Goal: Transaction & Acquisition: Purchase product/service

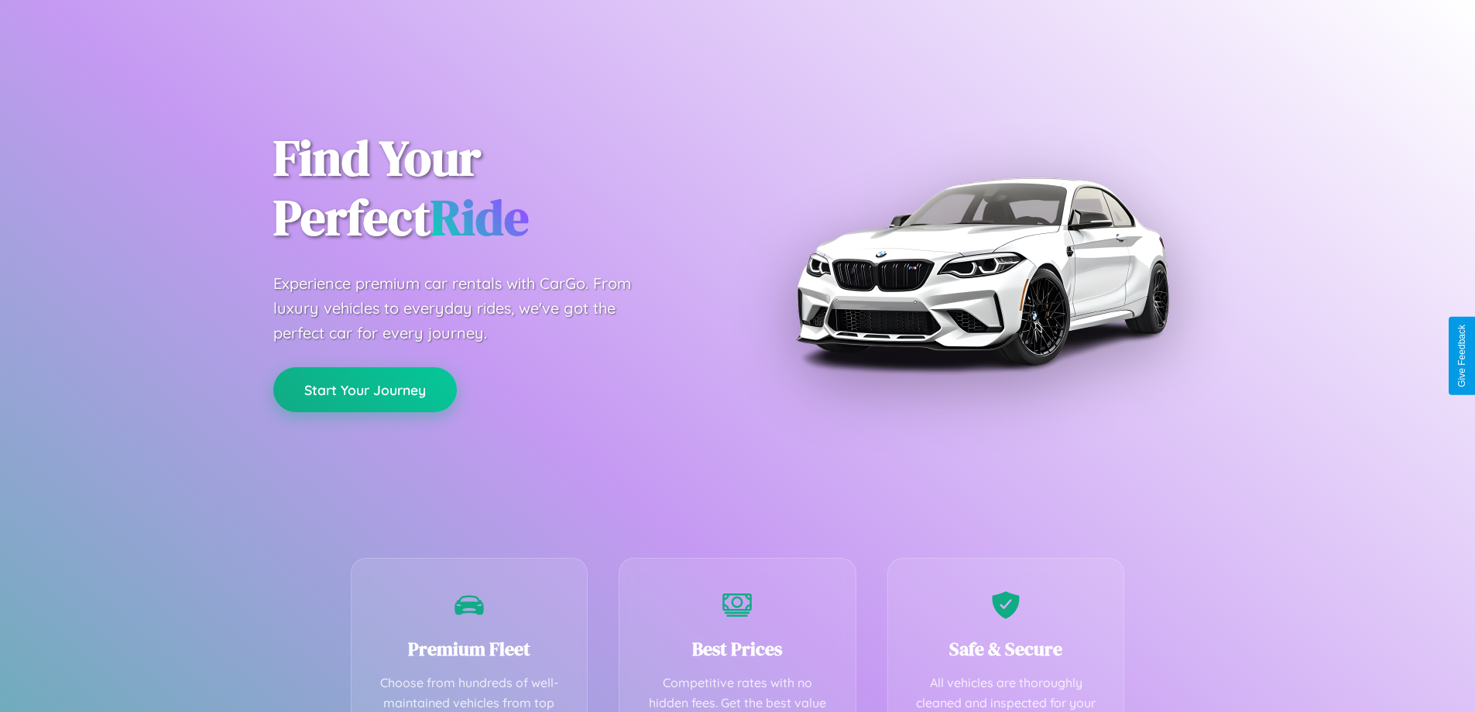
click at [365, 389] on button "Start Your Journey" at bounding box center [364, 389] width 183 height 45
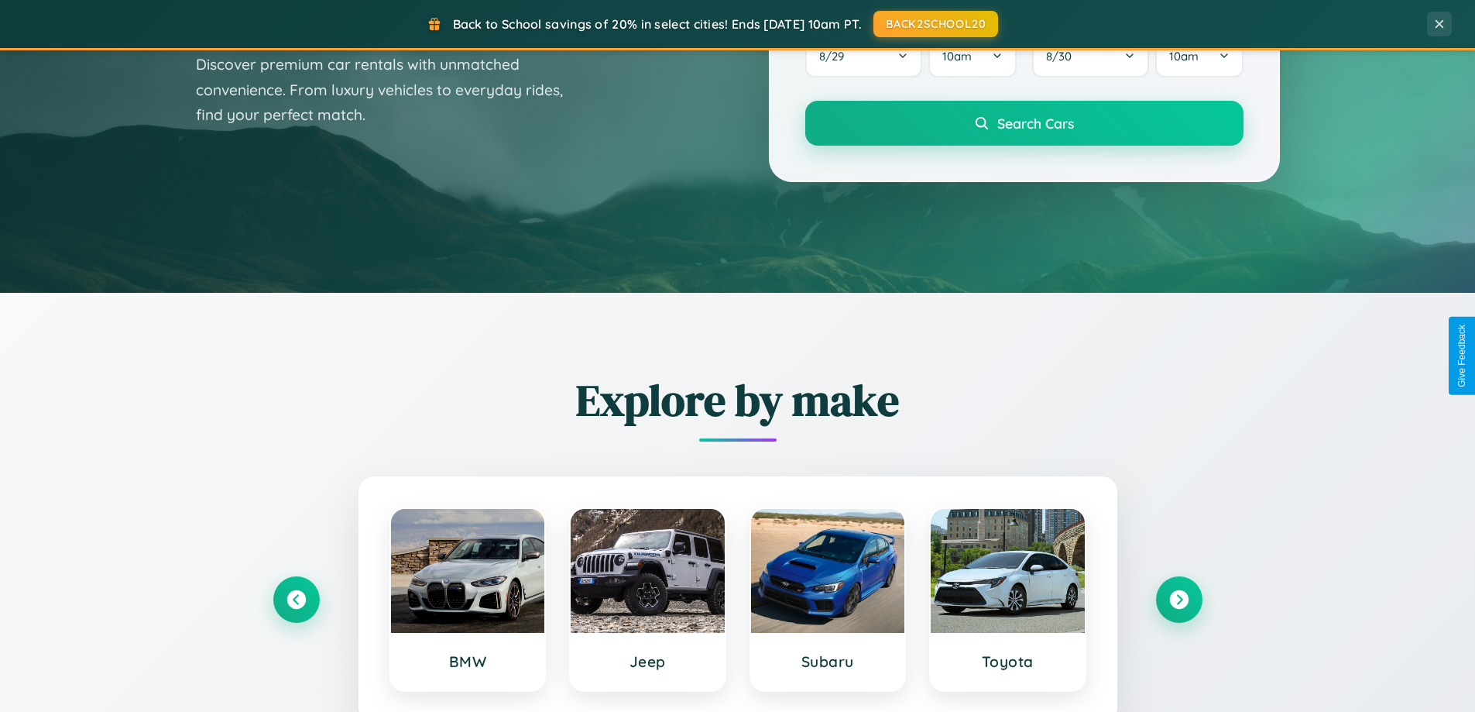
scroll to position [667, 0]
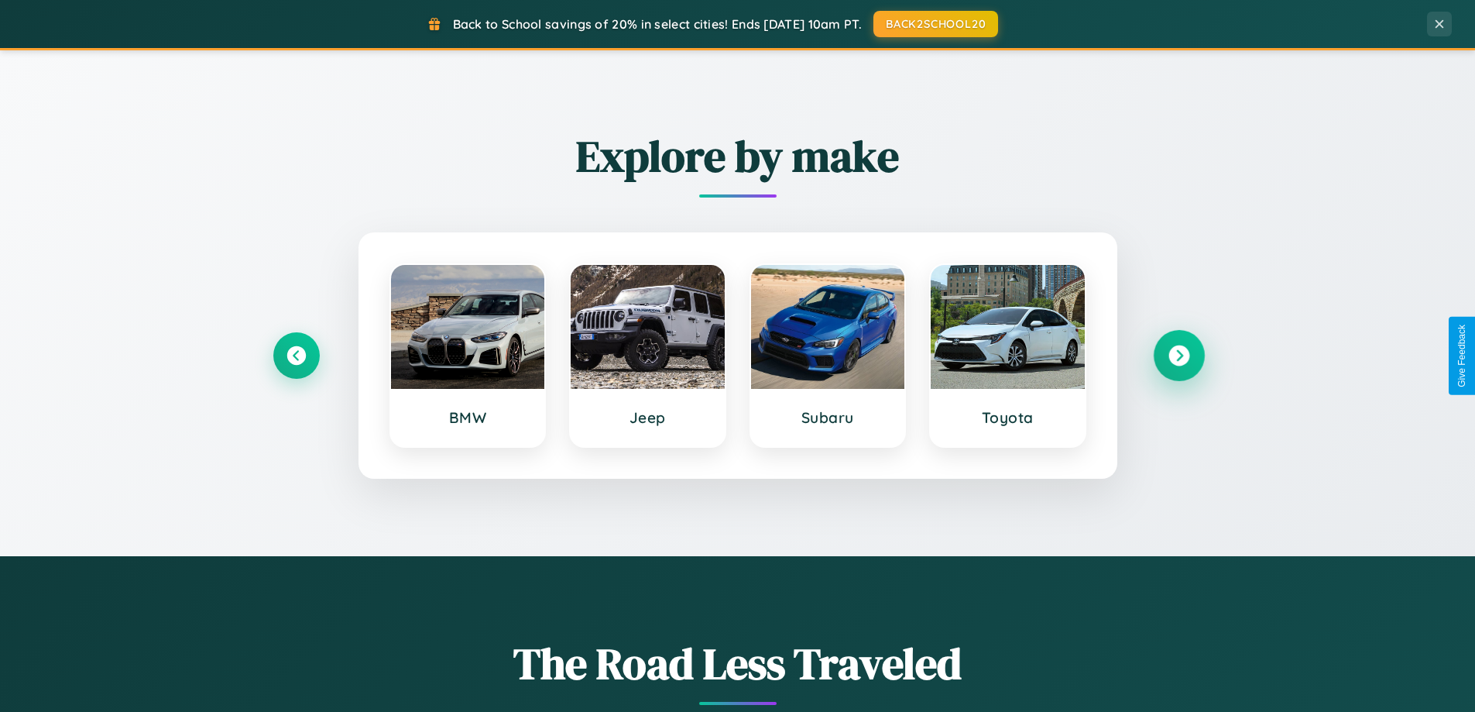
click at [1178, 355] on icon at bounding box center [1178, 355] width 21 height 21
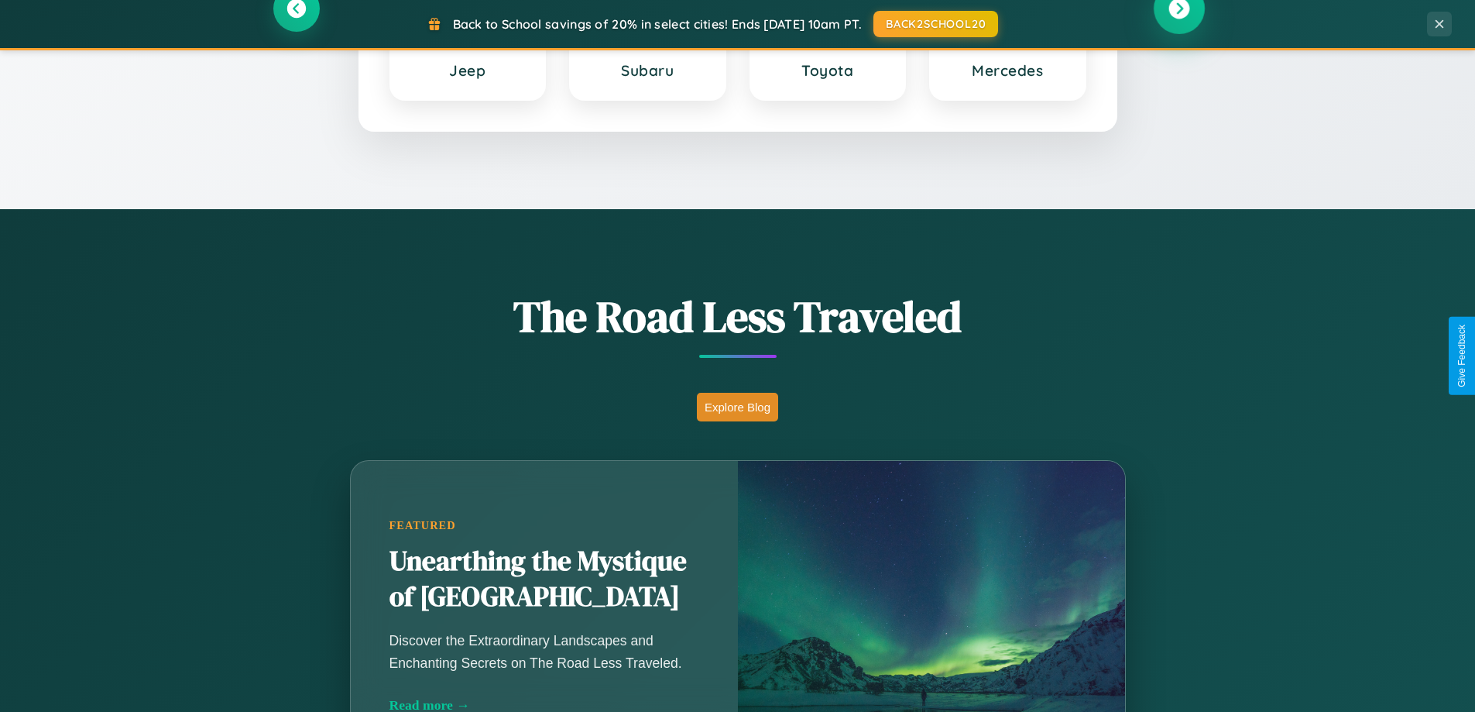
scroll to position [1065, 0]
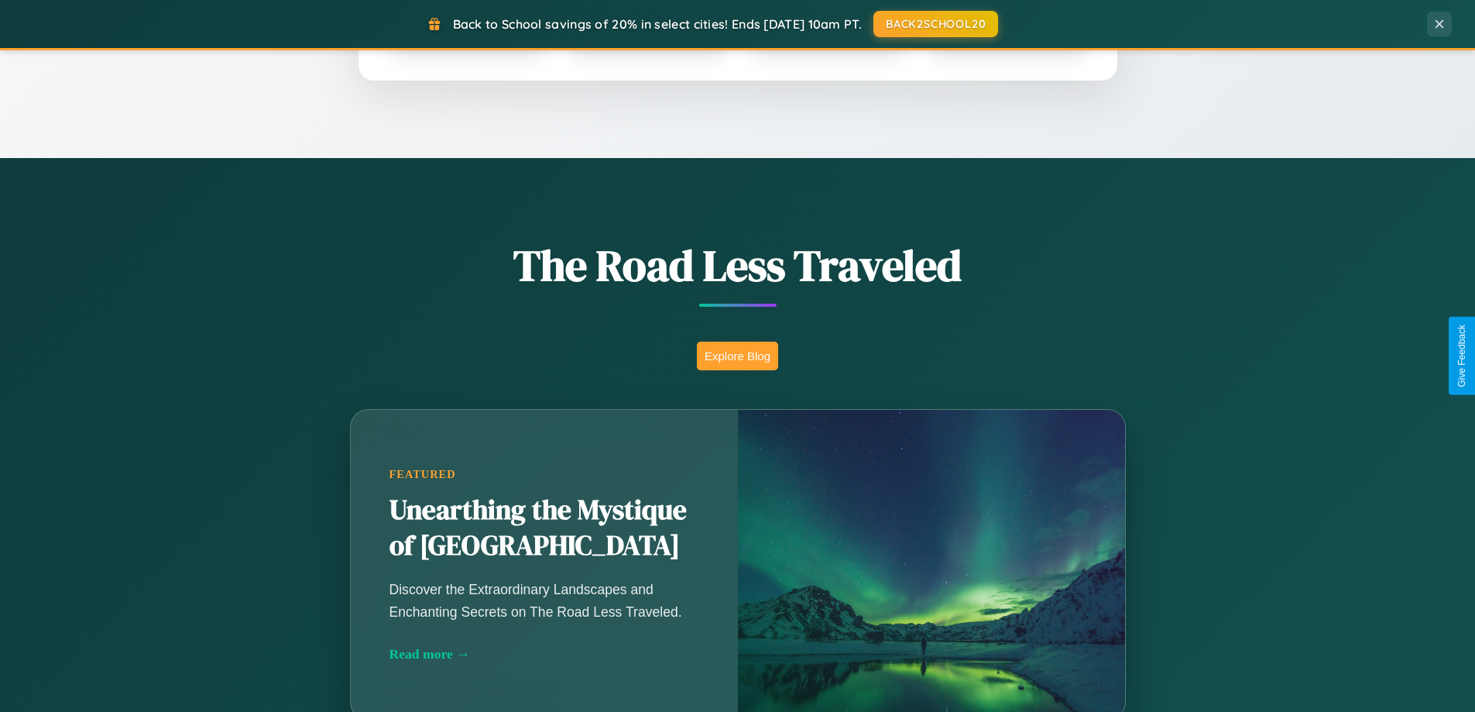
click at [737, 355] on button "Explore Blog" at bounding box center [737, 355] width 81 height 29
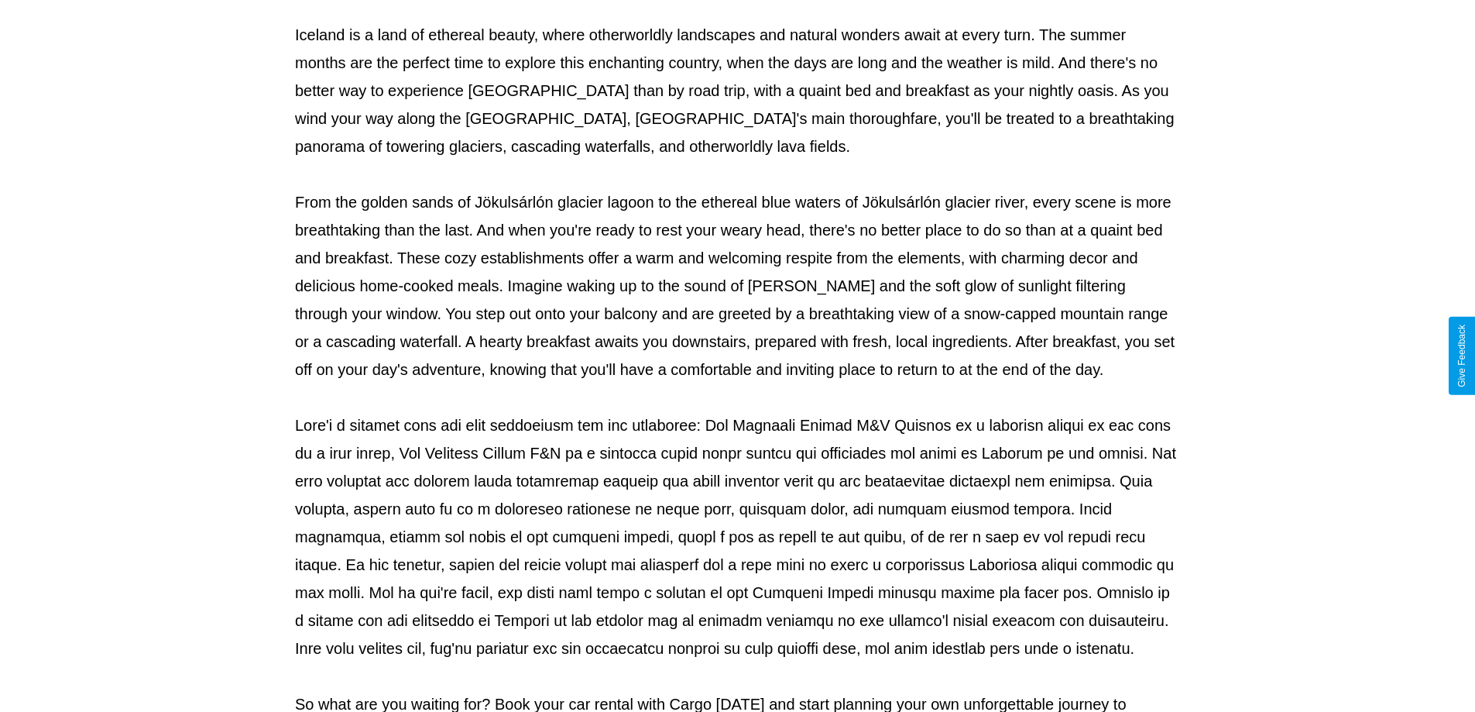
scroll to position [501, 0]
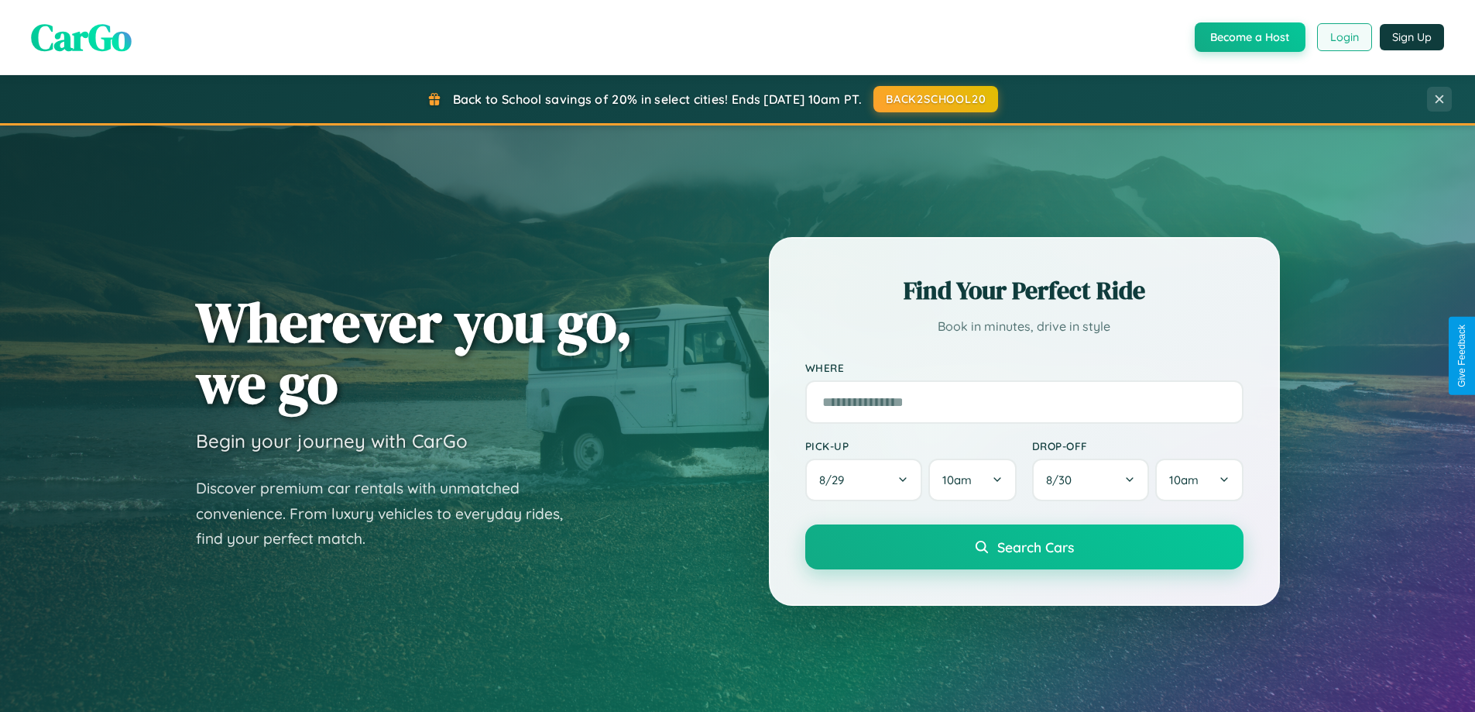
click at [1343, 37] on button "Login" at bounding box center [1344, 37] width 55 height 28
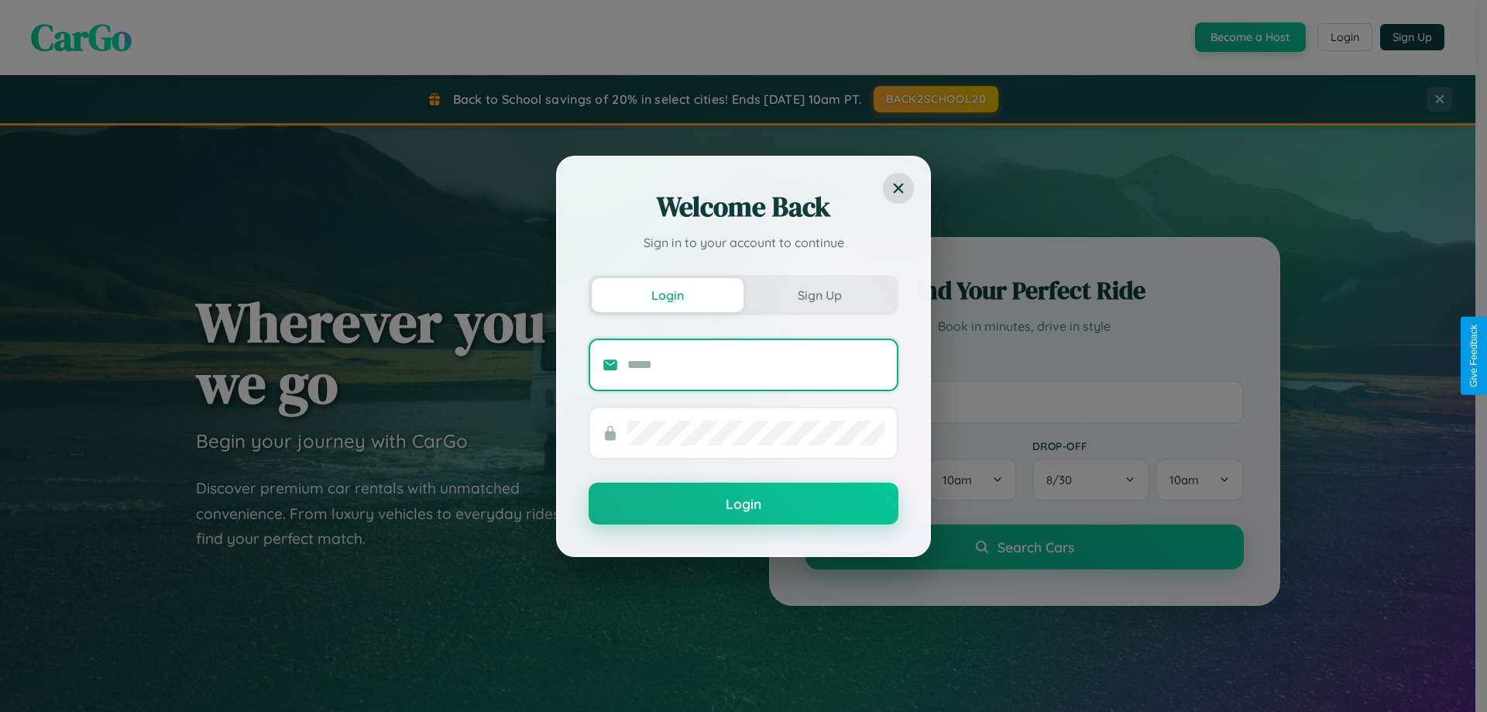
click at [756, 364] on input "text" at bounding box center [755, 364] width 257 height 25
type input "**********"
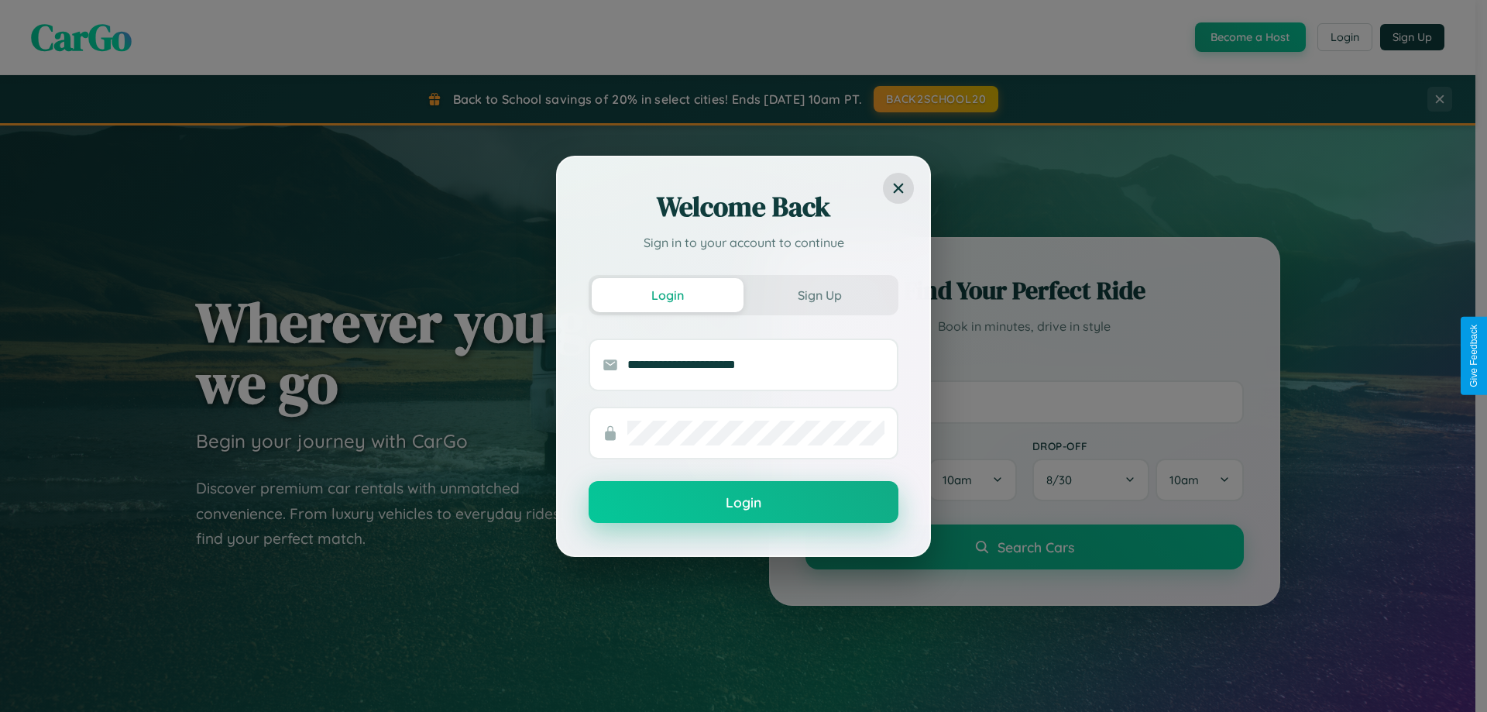
click at [743, 502] on button "Login" at bounding box center [743, 502] width 310 height 42
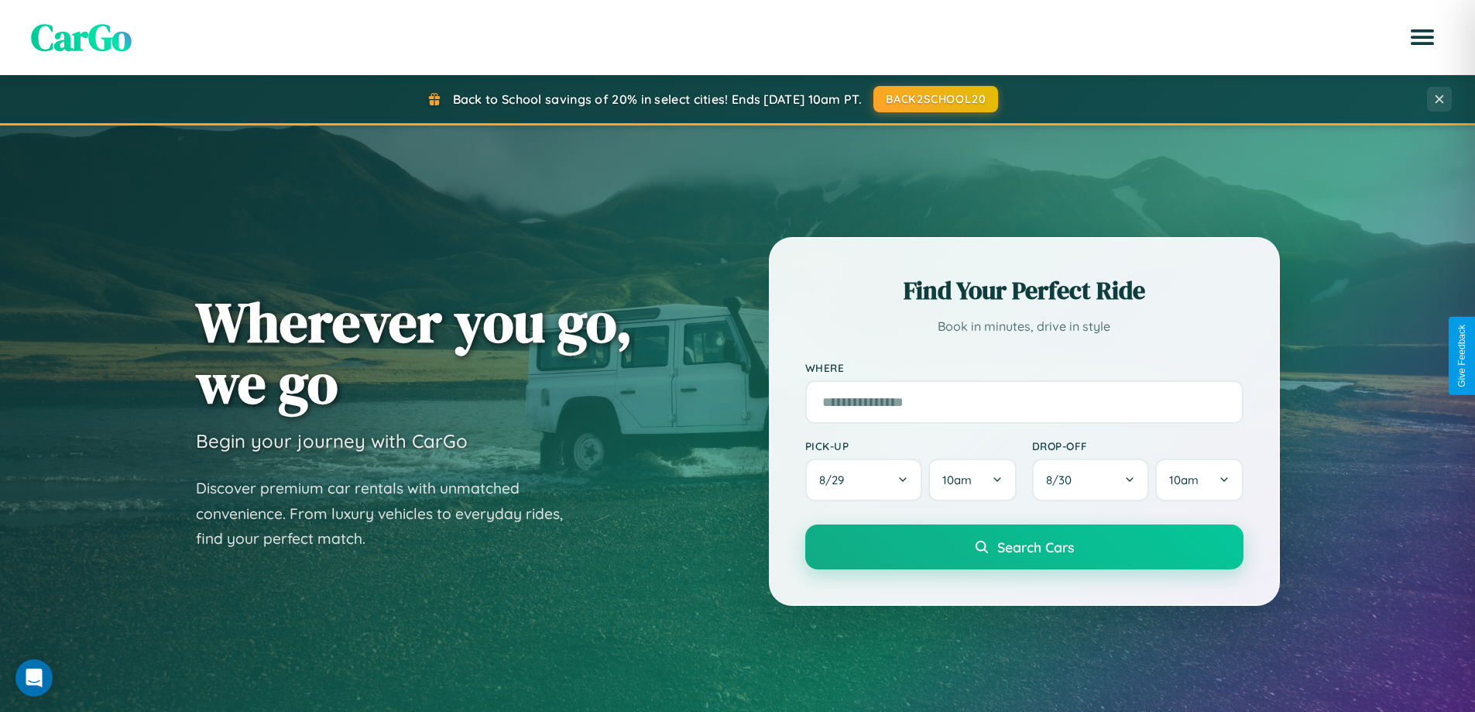
scroll to position [46, 0]
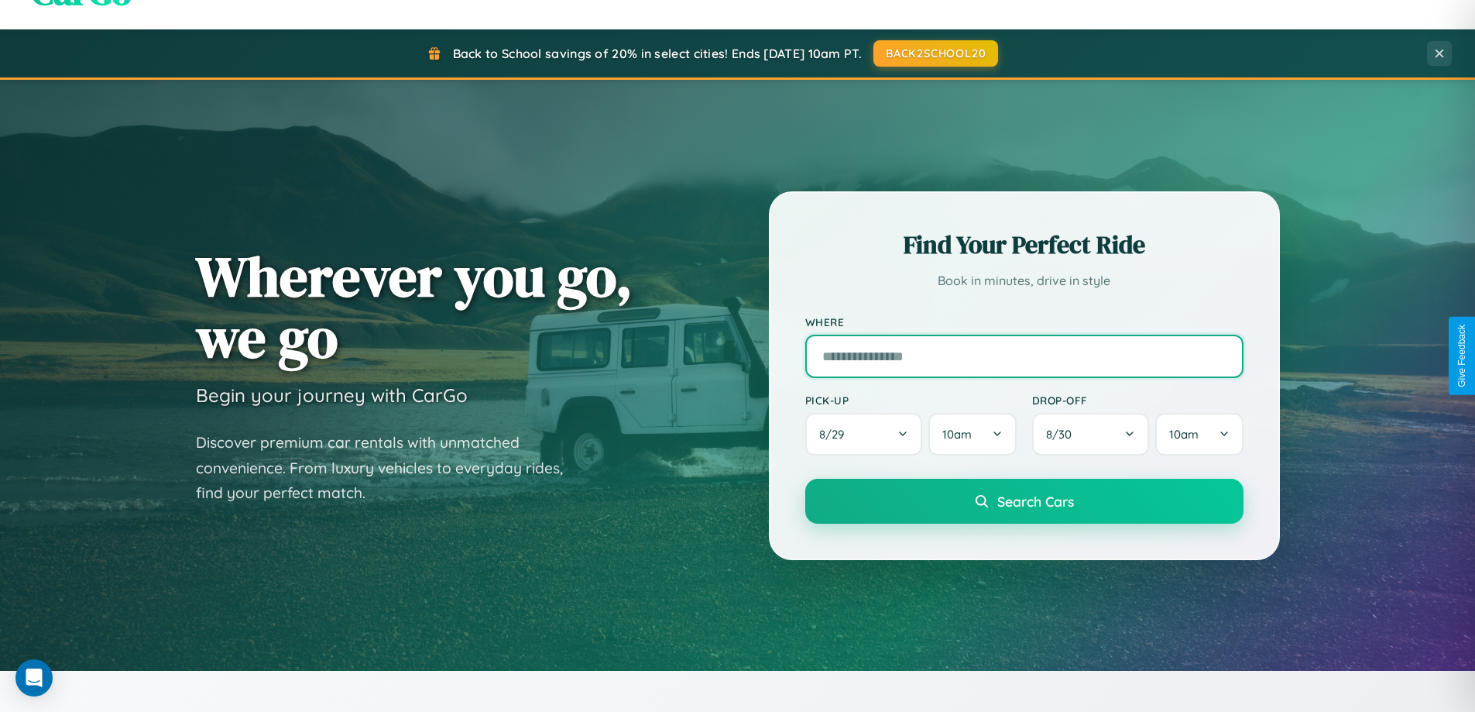
click at [1024, 355] on input "text" at bounding box center [1024, 355] width 438 height 43
type input "******"
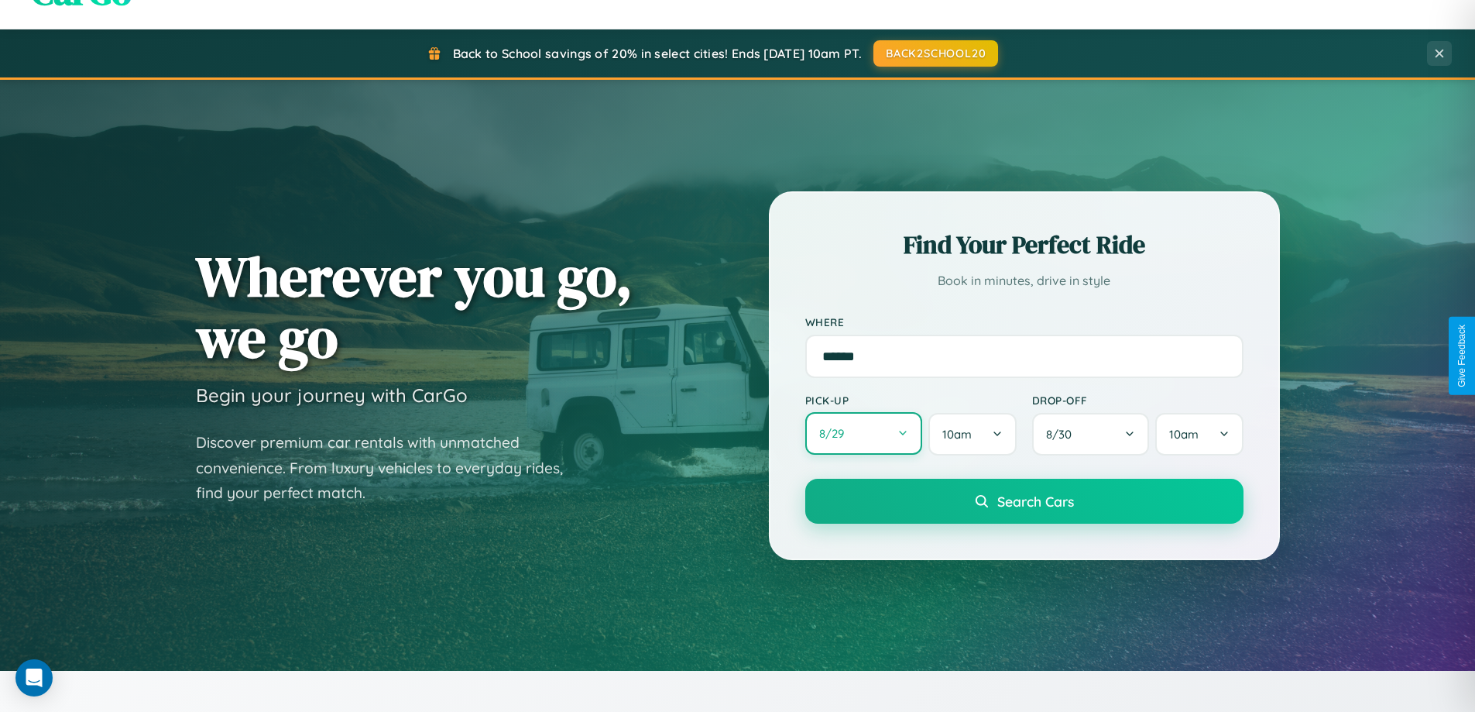
click at [863, 434] on button "8 / 29" at bounding box center [864, 433] width 118 height 43
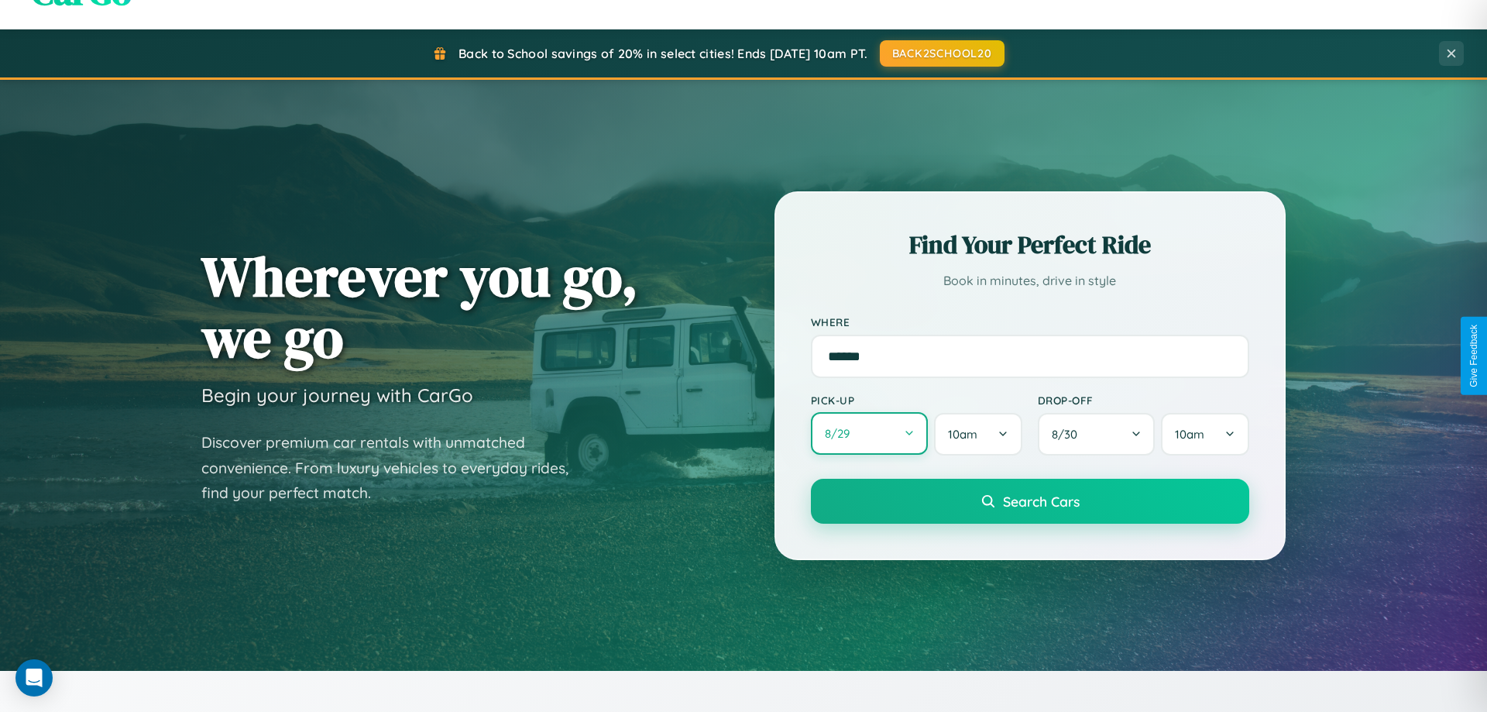
select select "*"
select select "****"
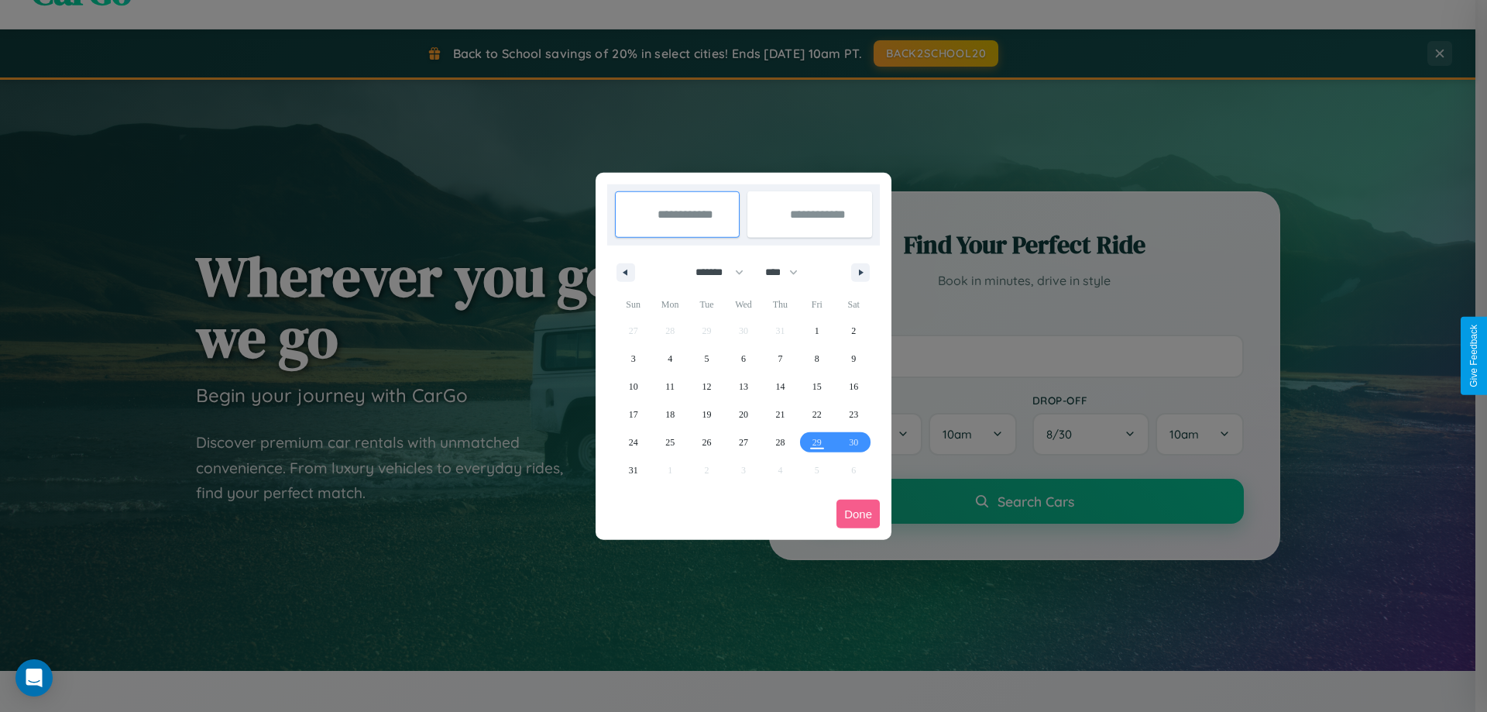
drag, startPoint x: 712, startPoint y: 272, endPoint x: 743, endPoint y: 310, distance: 49.6
click at [712, 272] on select "******* ******** ***** ***** *** **** **** ****** ********* ******* ******** **…" at bounding box center [717, 272] width 66 height 26
select select "*"
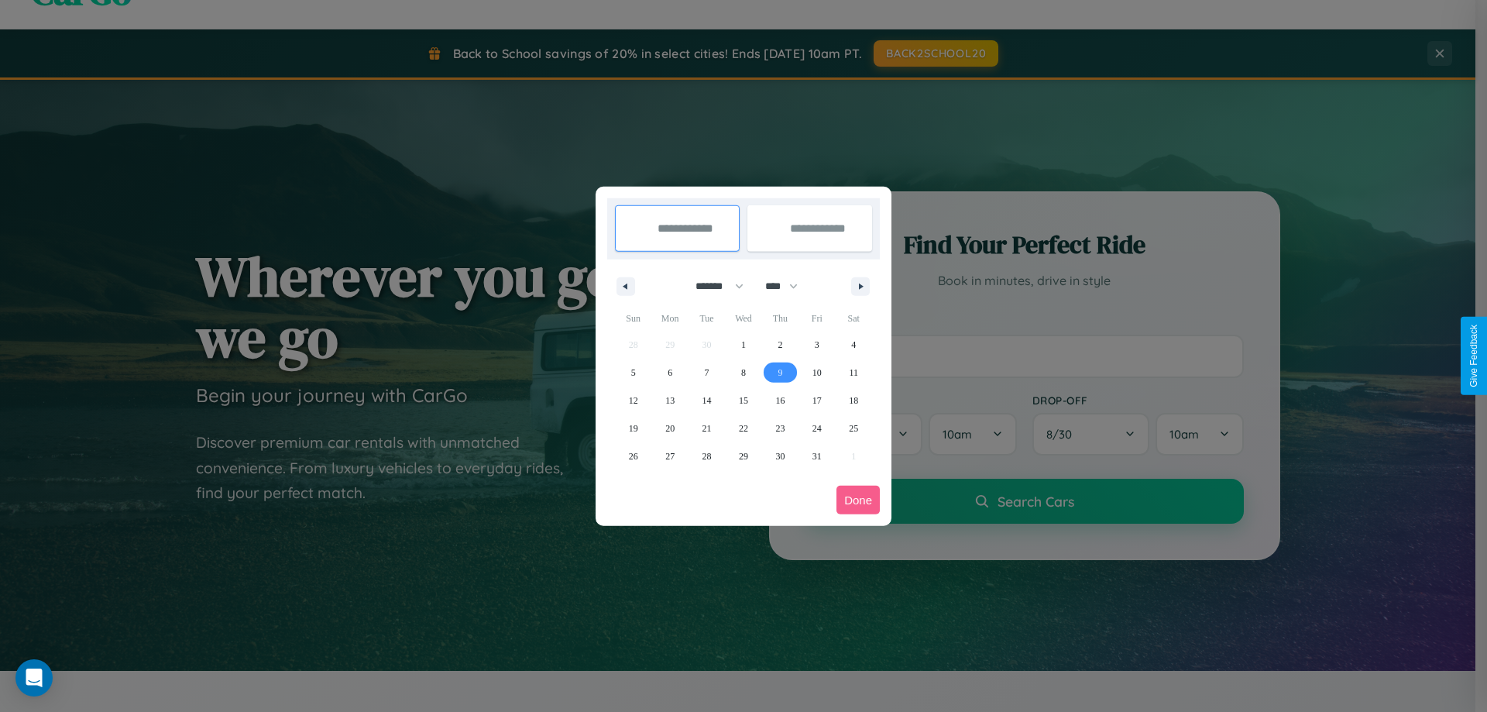
click at [780, 372] on span "9" at bounding box center [779, 372] width 5 height 28
type input "**********"
click at [742, 400] on span "15" at bounding box center [743, 400] width 9 height 28
type input "**********"
click at [858, 499] on button "Done" at bounding box center [857, 499] width 43 height 29
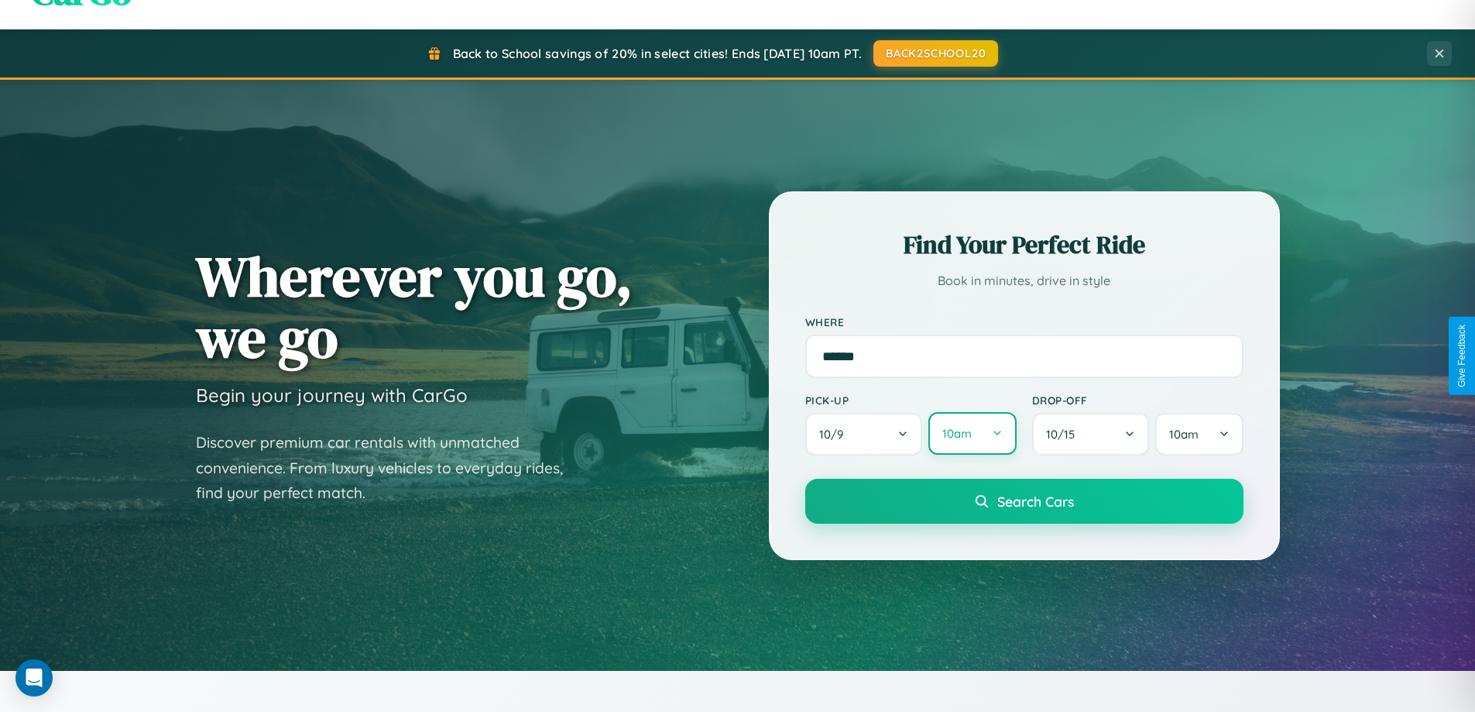
click at [972, 434] on button "10am" at bounding box center [971, 433] width 87 height 43
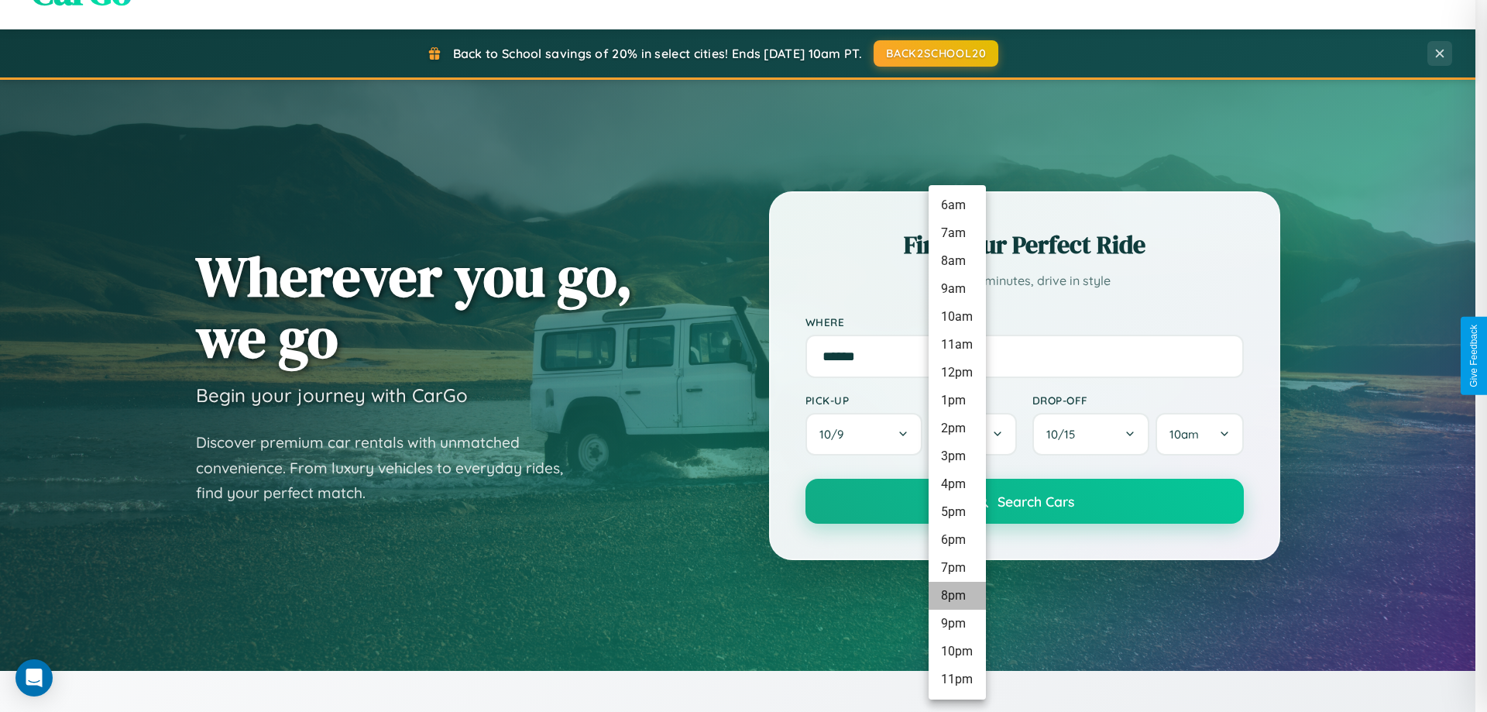
click at [956, 595] on li "8pm" at bounding box center [956, 595] width 57 height 28
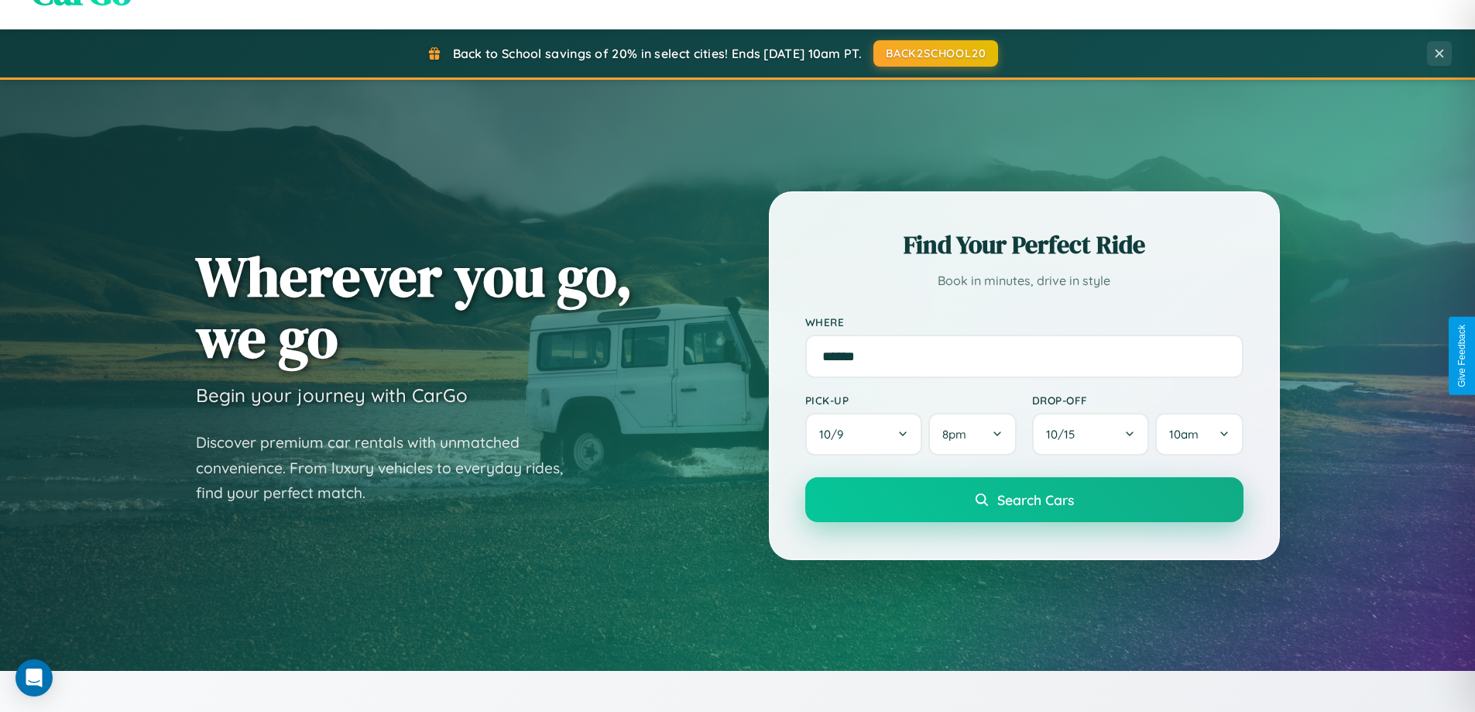
click at [1024, 501] on span "Search Cars" at bounding box center [1035, 499] width 77 height 17
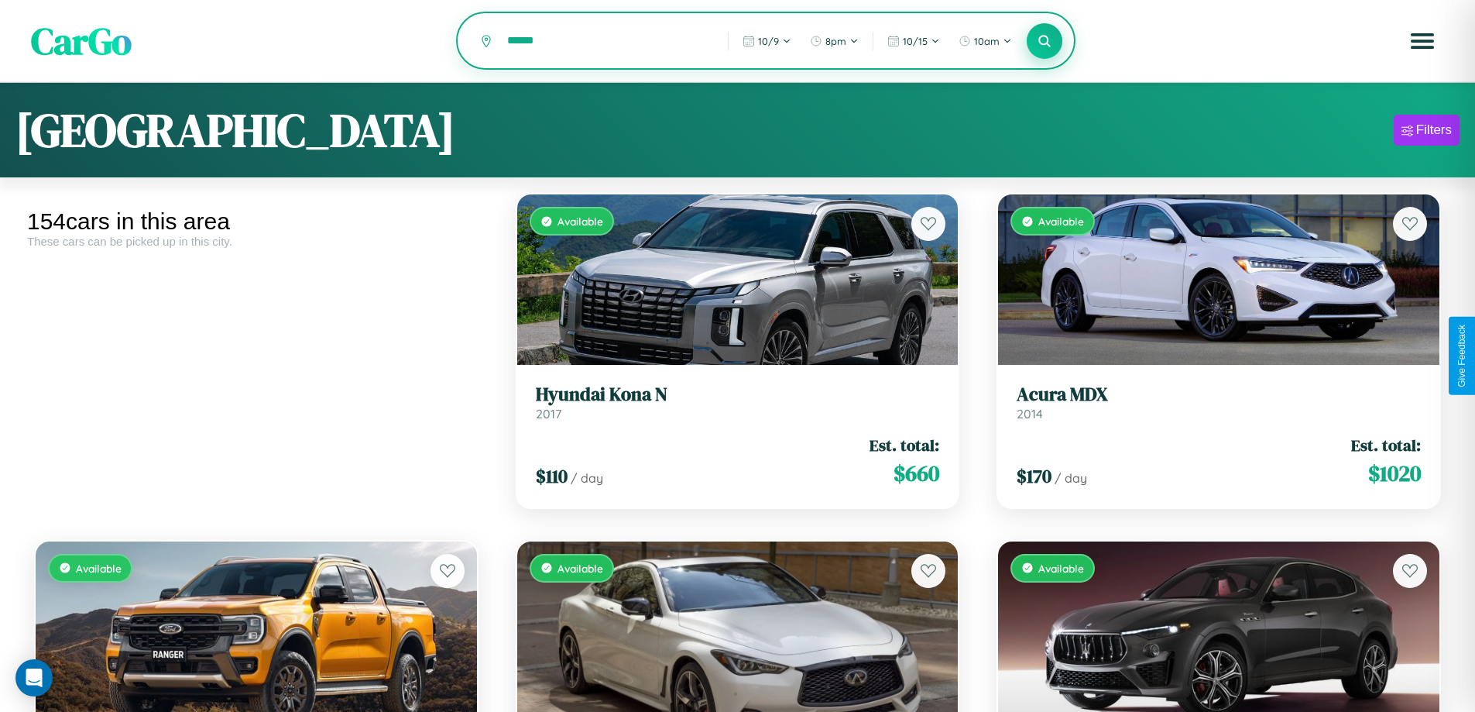
type input "******"
click at [1044, 42] on icon at bounding box center [1044, 40] width 15 height 15
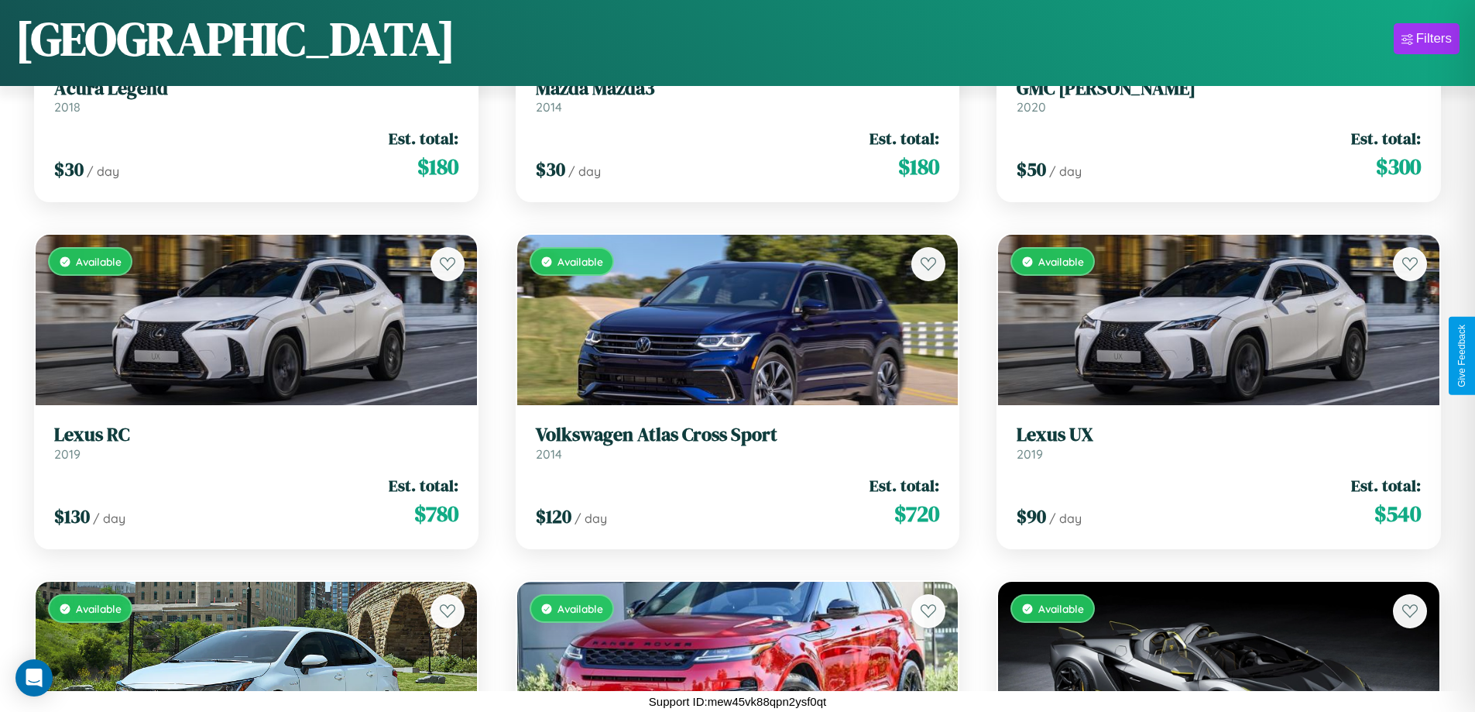
scroll to position [4724, 0]
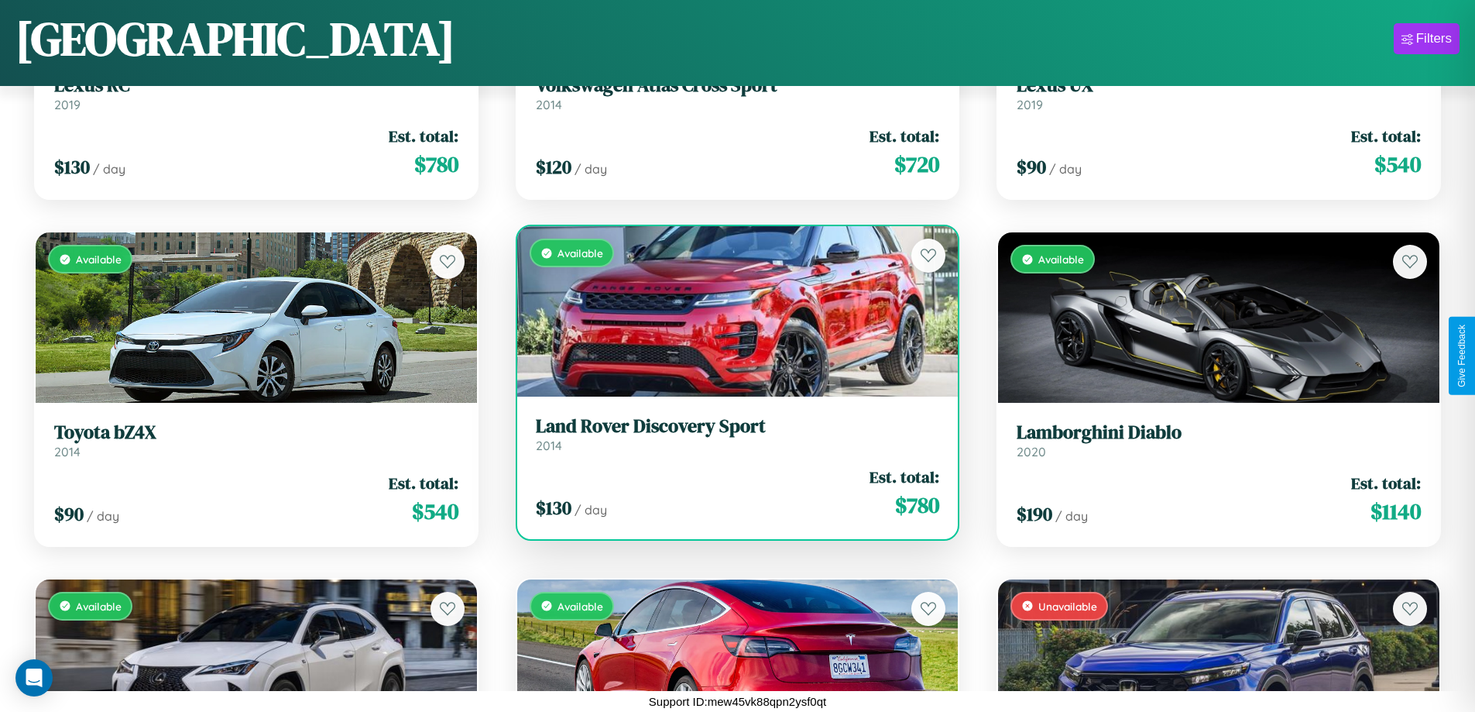
click at [731, 434] on h3 "Land Rover Discovery Sport" at bounding box center [738, 426] width 404 height 22
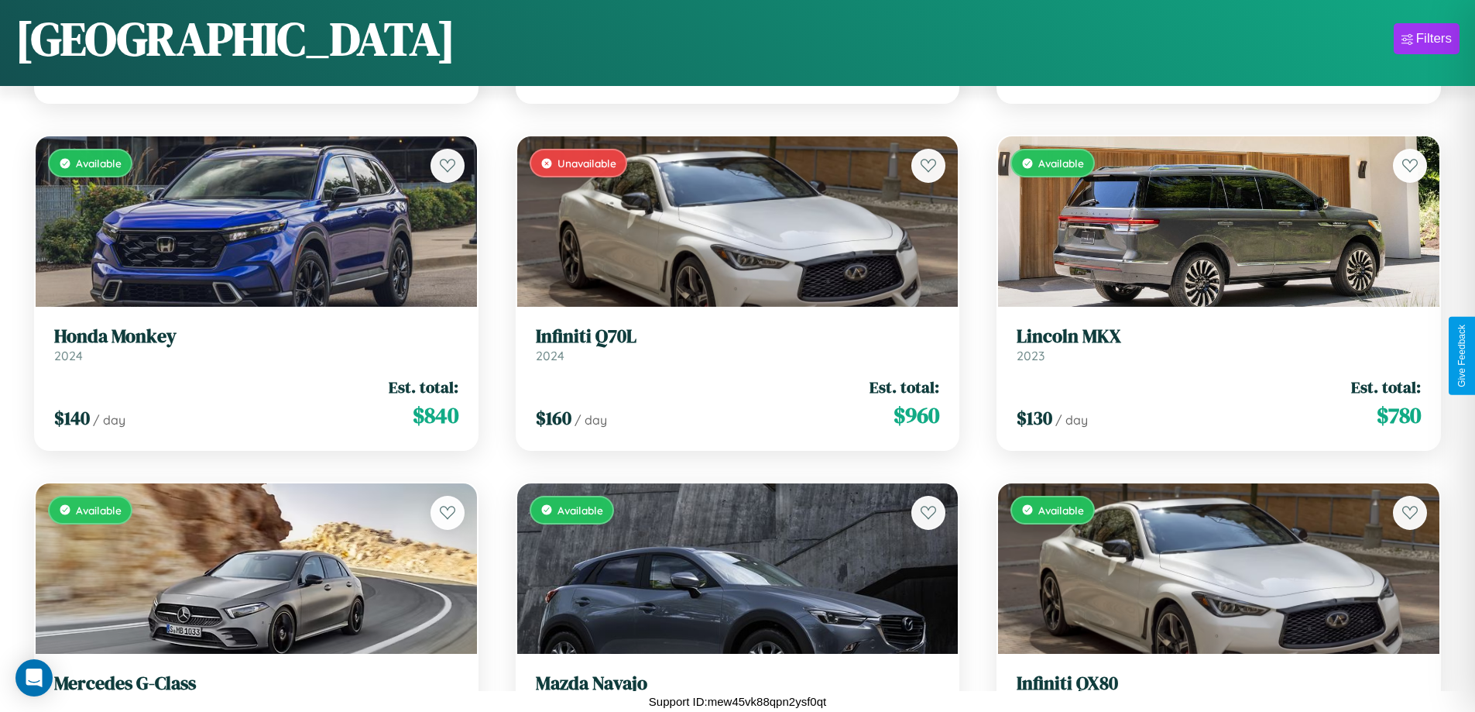
scroll to position [20326, 0]
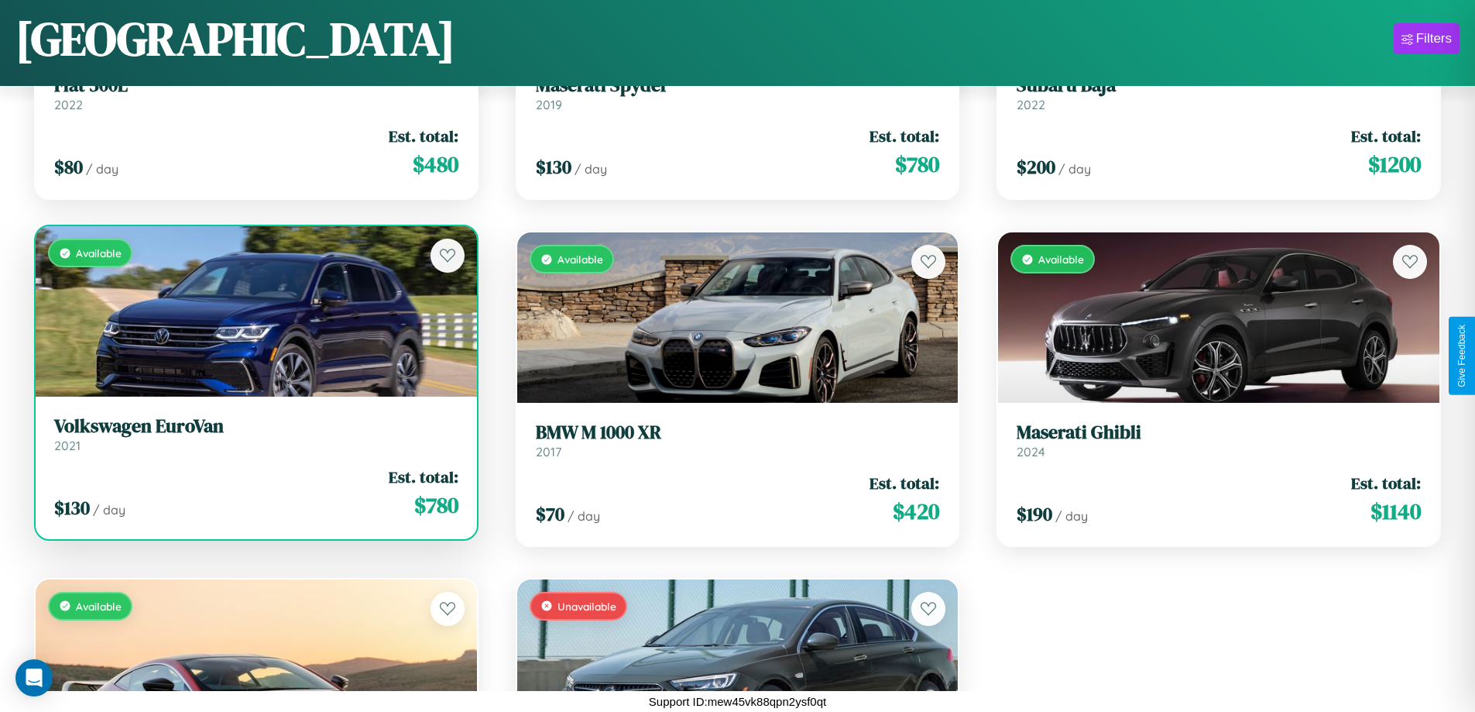
click at [254, 496] on div "$ 130 / day Est. total: $ 780" at bounding box center [256, 492] width 404 height 55
click at [254, 492] on div "$ 130 / day Est. total: $ 780" at bounding box center [256, 492] width 404 height 55
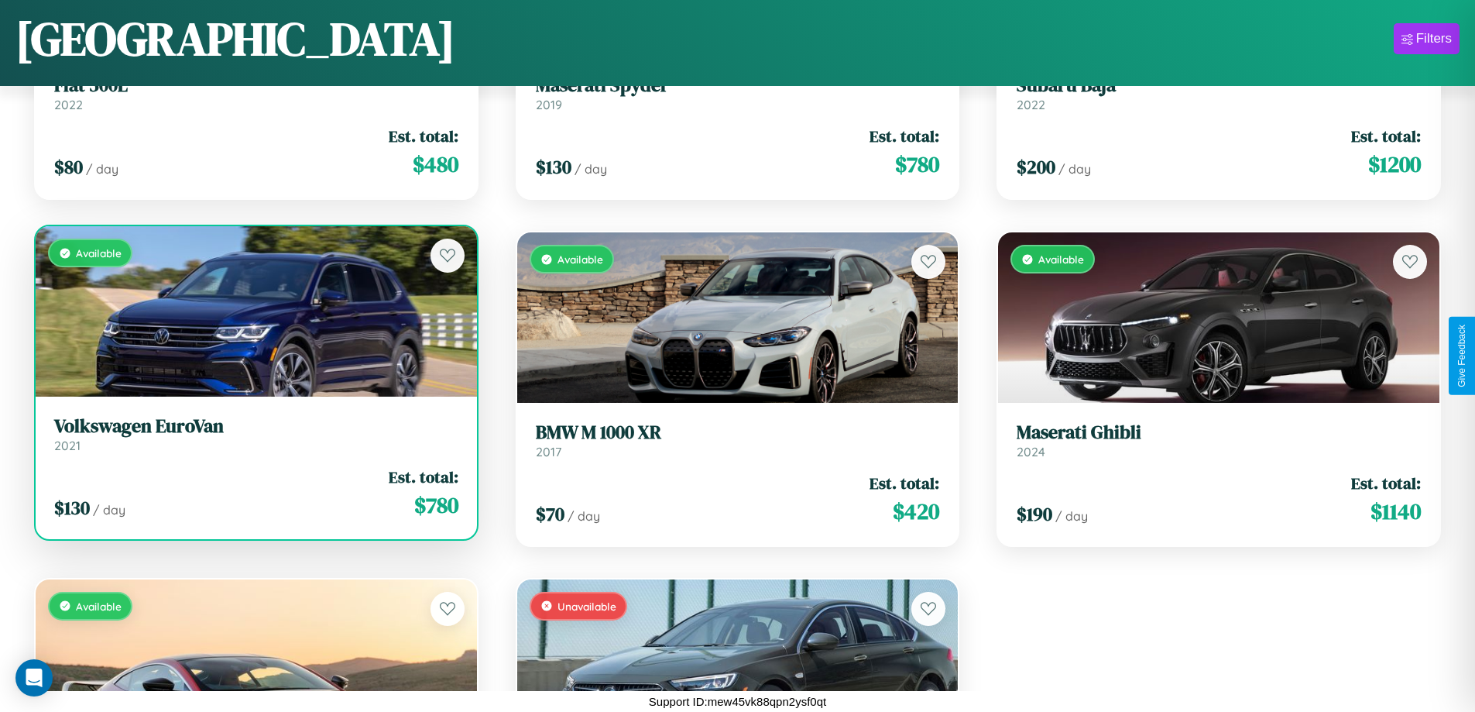
click at [254, 492] on div "$ 130 / day Est. total: $ 780" at bounding box center [256, 492] width 404 height 55
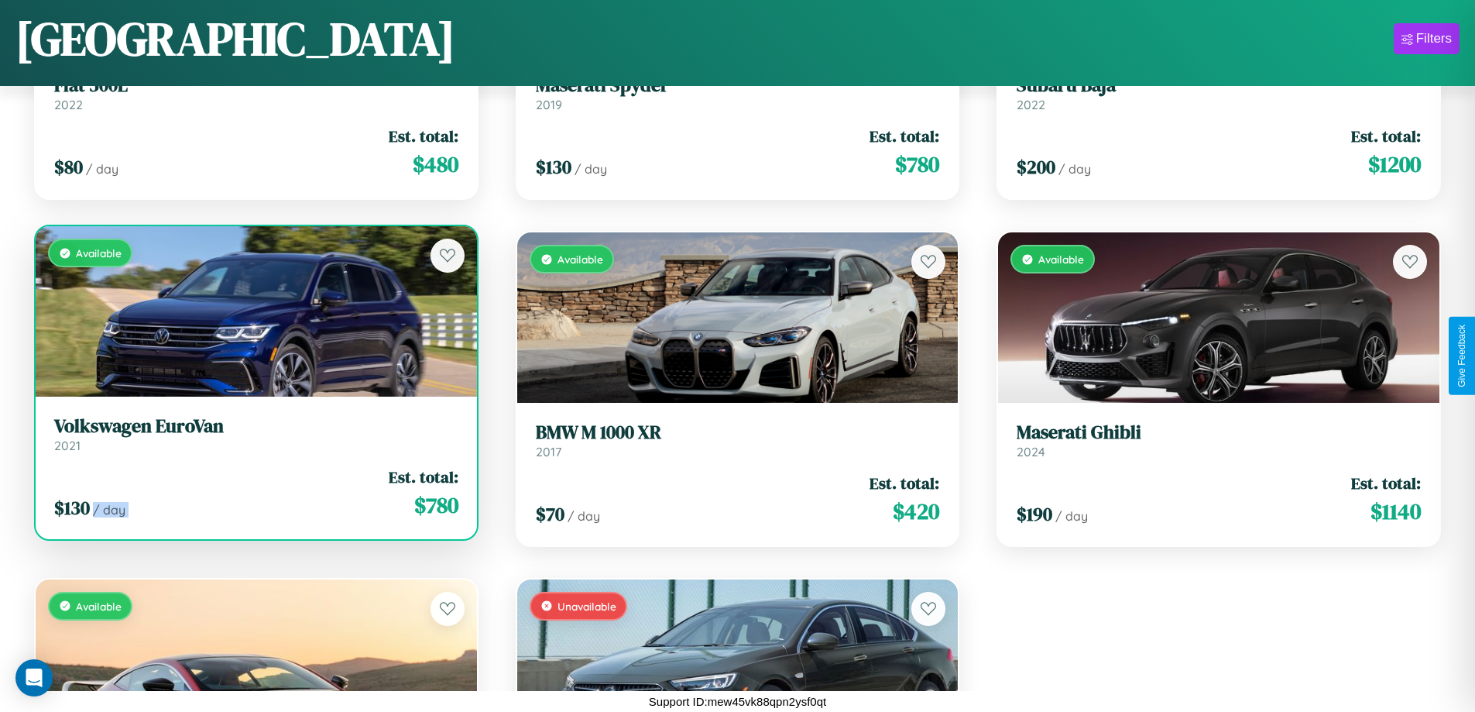
click at [254, 492] on div "$ 130 / day Est. total: $ 780" at bounding box center [256, 492] width 404 height 55
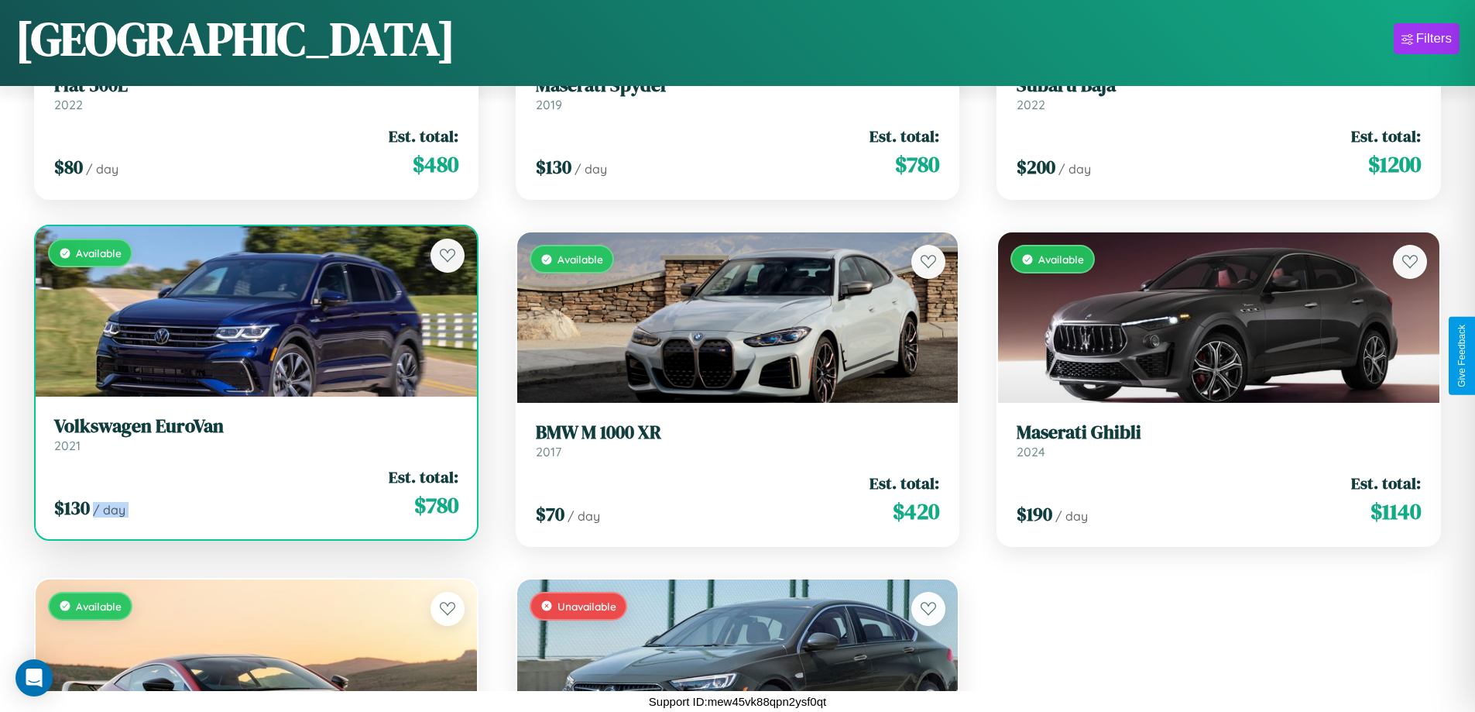
click at [254, 492] on div "$ 130 / day Est. total: $ 780" at bounding box center [256, 492] width 404 height 55
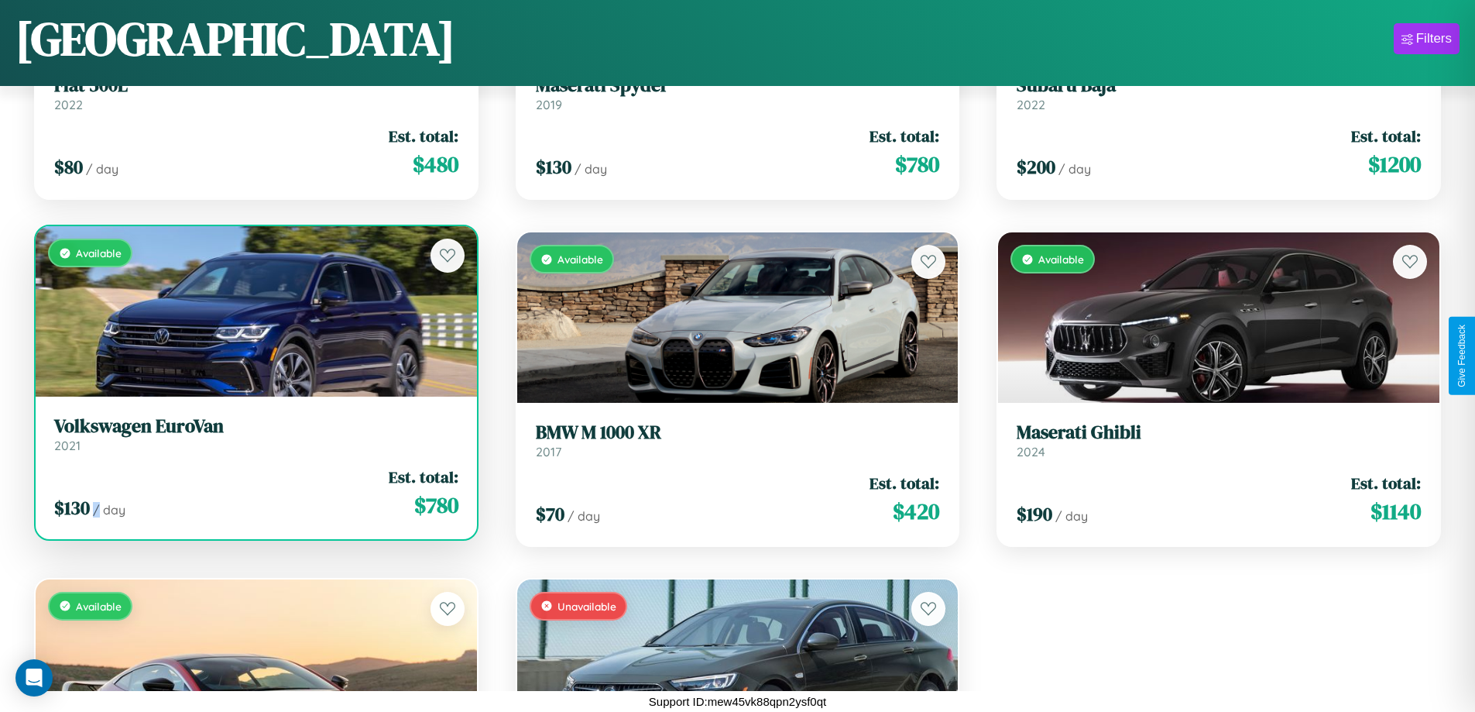
click at [254, 492] on div "$ 130 / day Est. total: $ 780" at bounding box center [256, 492] width 404 height 55
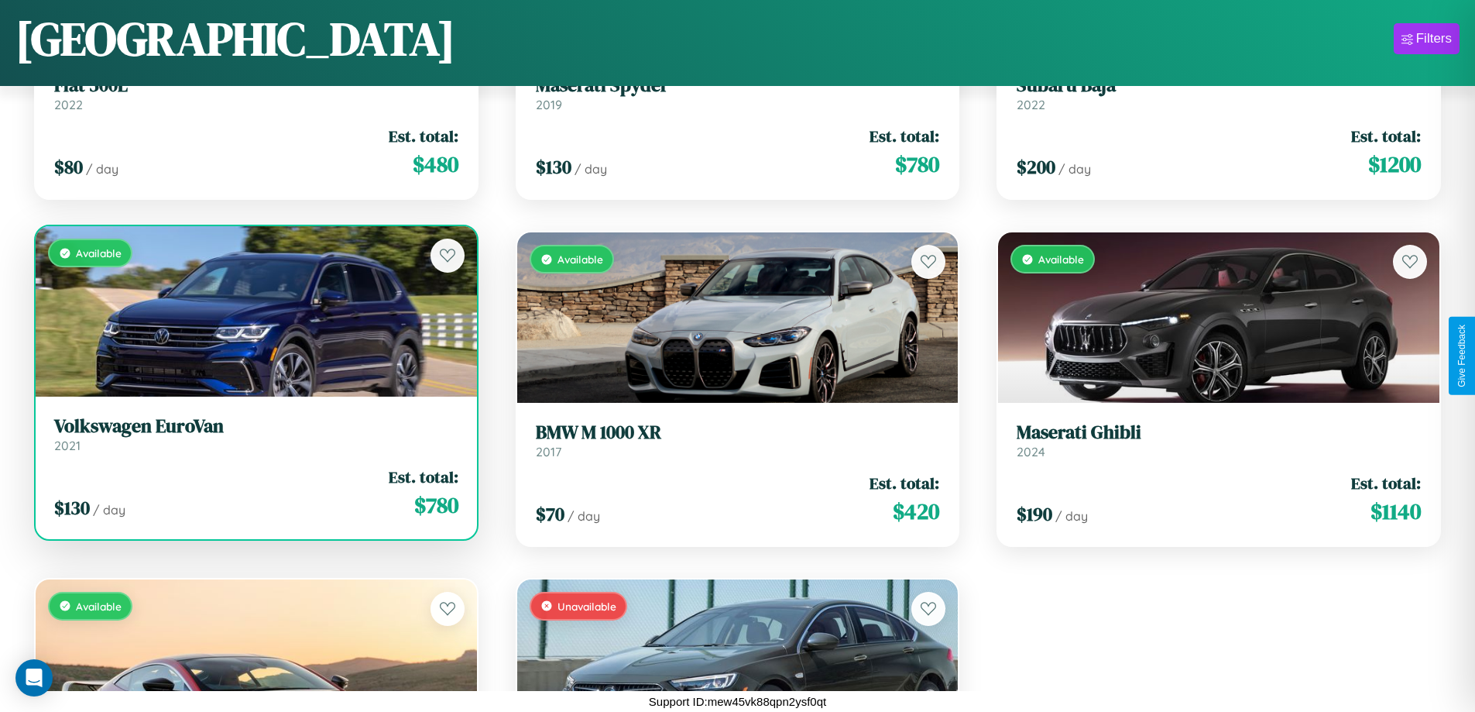
click at [254, 434] on h3 "Volkswagen EuroVan" at bounding box center [256, 426] width 404 height 22
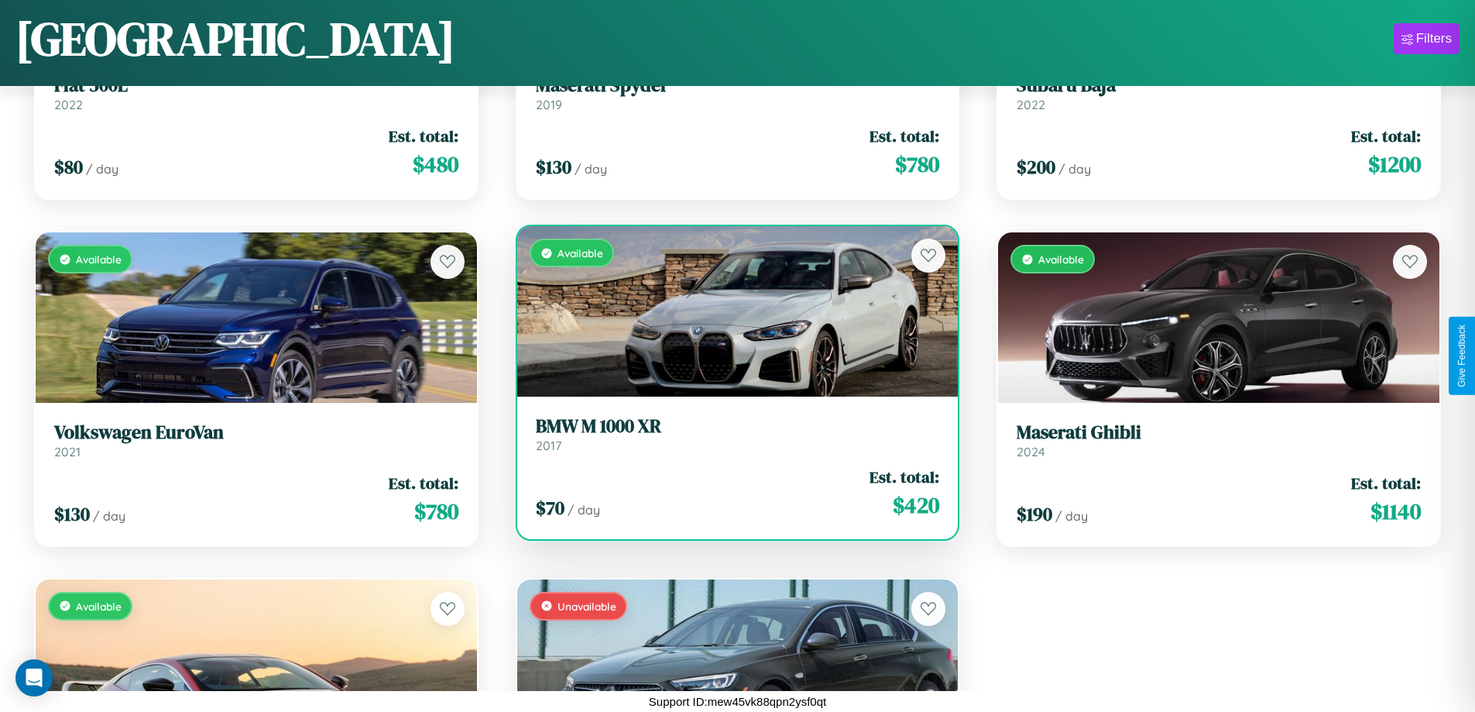
scroll to position [7152, 0]
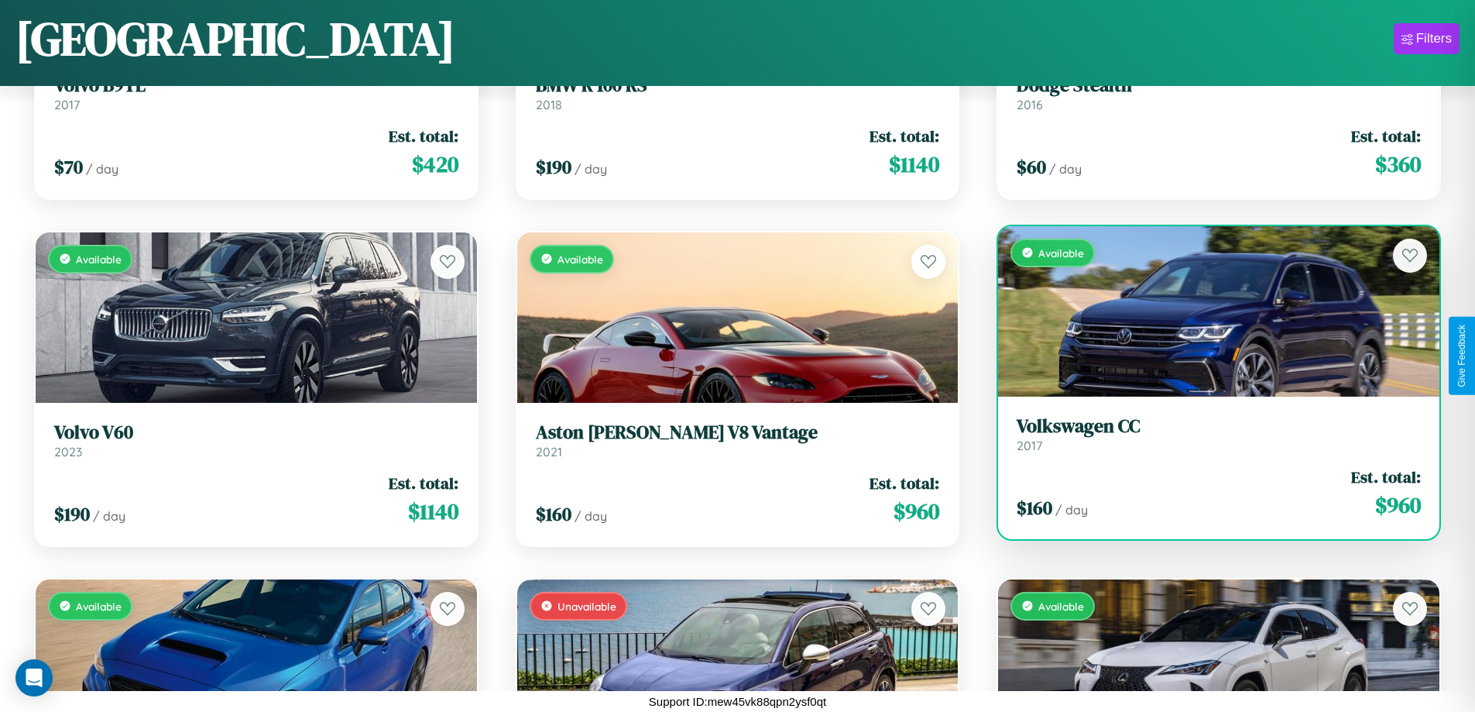
click at [1209, 440] on link "Volkswagen CC 2017" at bounding box center [1219, 434] width 404 height 38
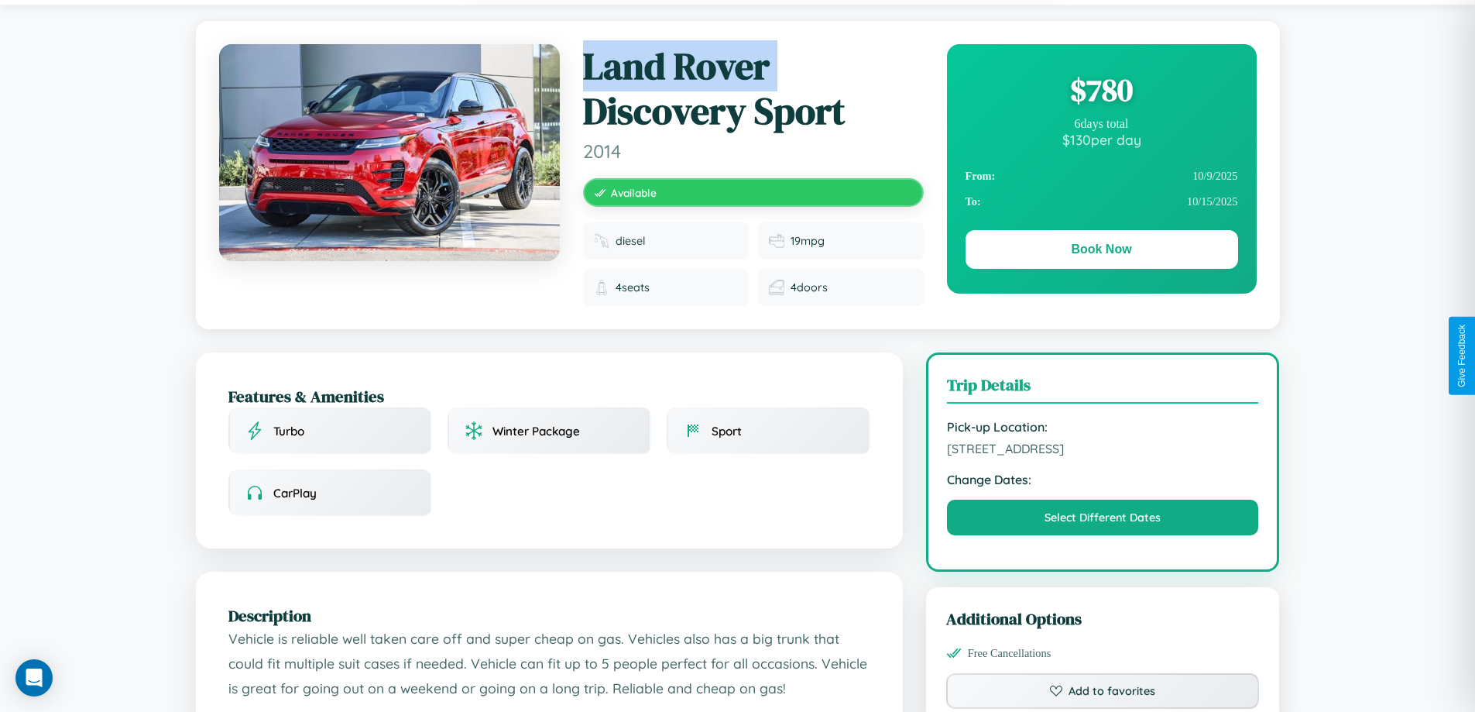
scroll to position [172, 0]
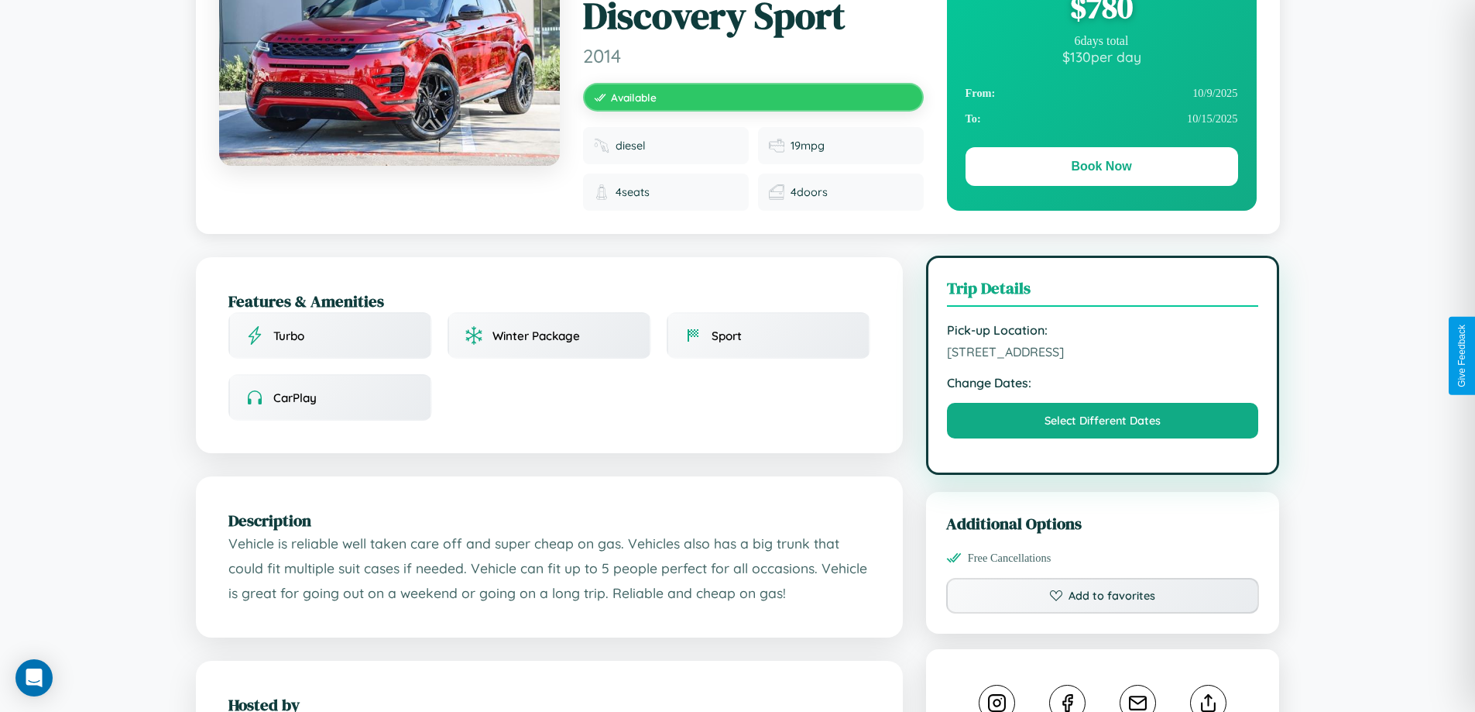
click at [1103, 355] on span "4519 Cedar Street Warsaw 29888 Poland" at bounding box center [1103, 351] width 312 height 15
click at [1103, 354] on span "4519 Cedar Street Warsaw 29888 Poland" at bounding box center [1103, 351] width 312 height 15
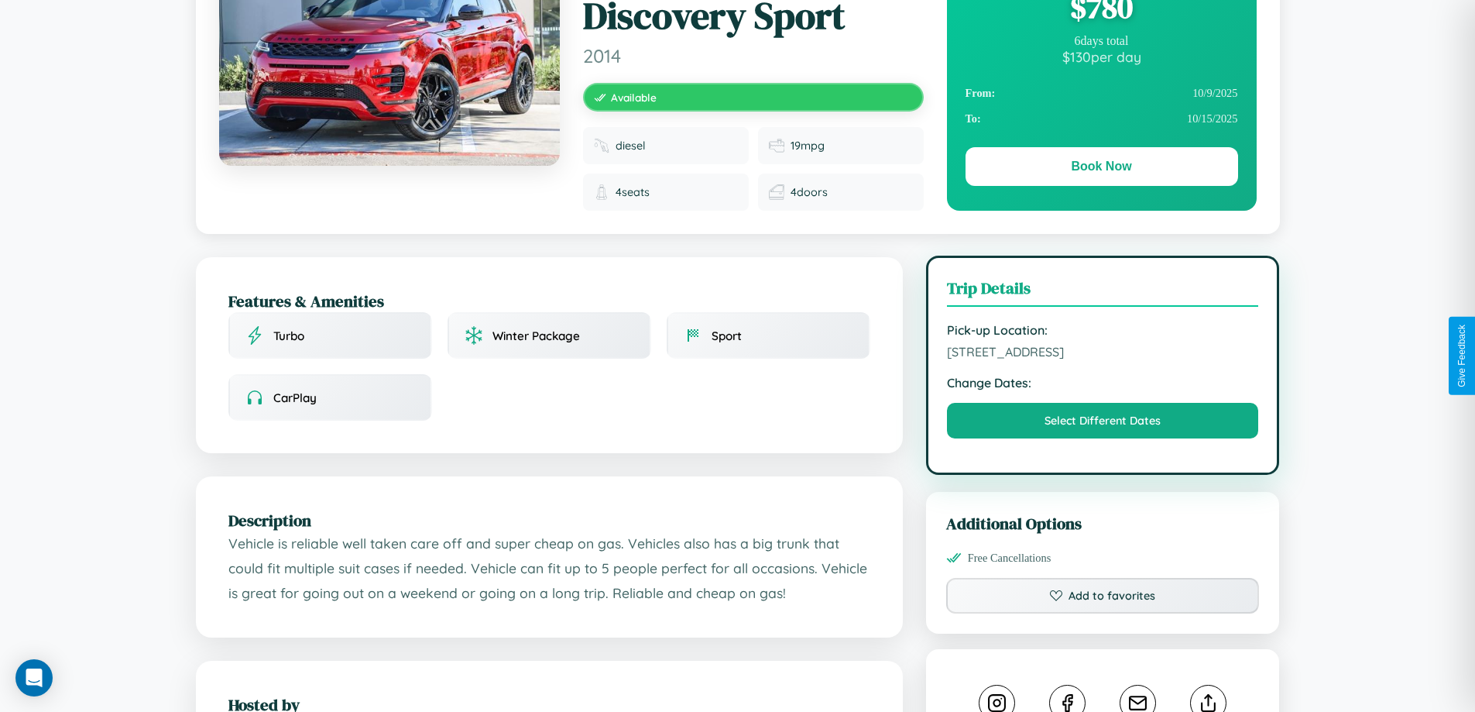
click at [1103, 354] on span "4519 Cedar Street Warsaw 29888 Poland" at bounding box center [1103, 351] width 312 height 15
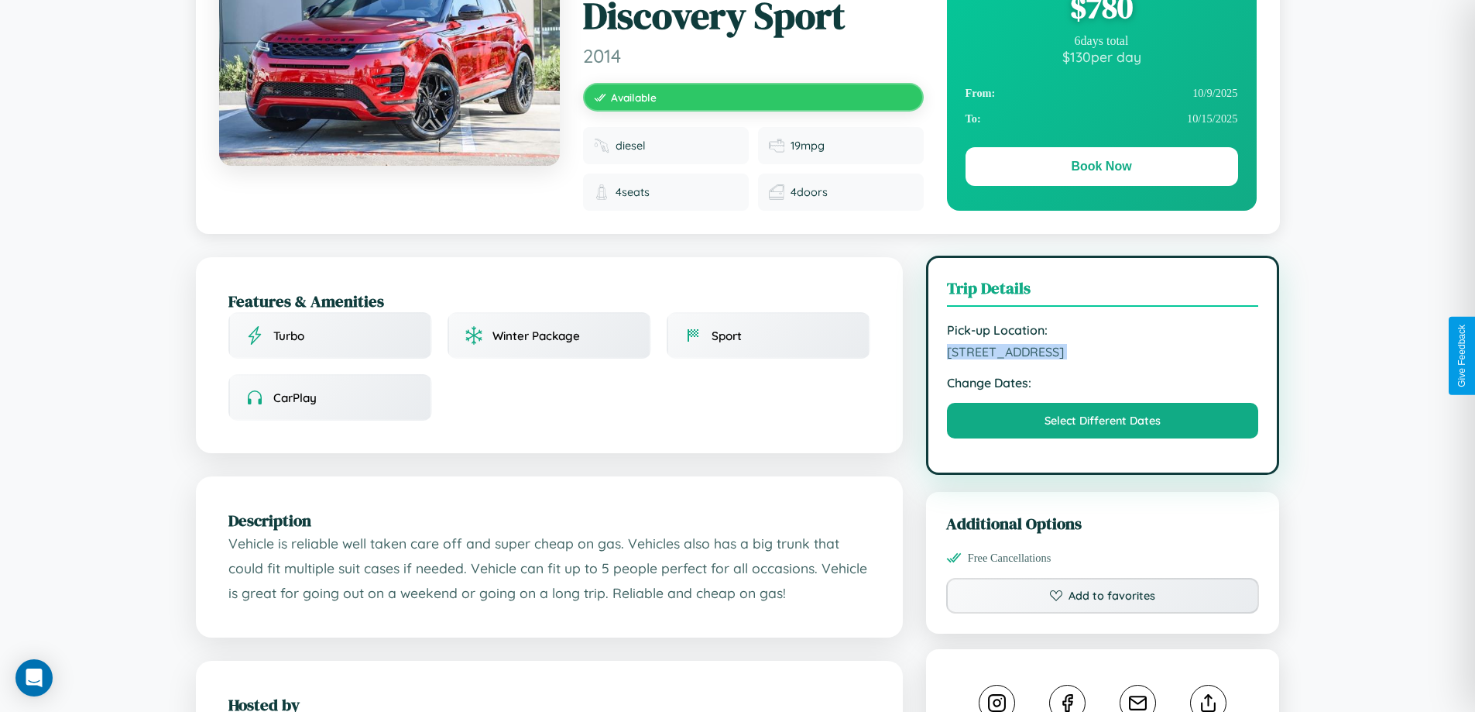
click at [1103, 354] on span "4519 Cedar Street Warsaw 29888 Poland" at bounding box center [1103, 351] width 312 height 15
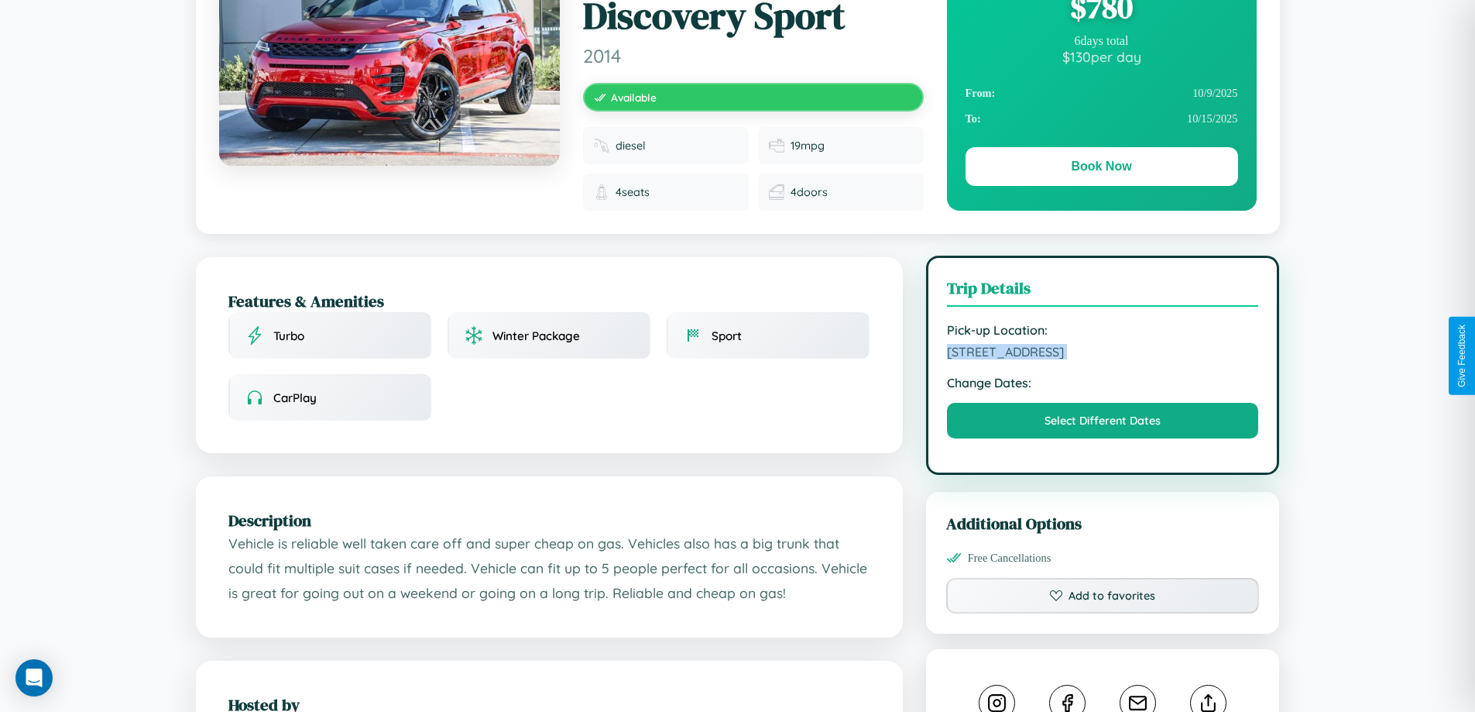
click at [1103, 354] on span "4519 Cedar Street Warsaw 29888 Poland" at bounding box center [1103, 351] width 312 height 15
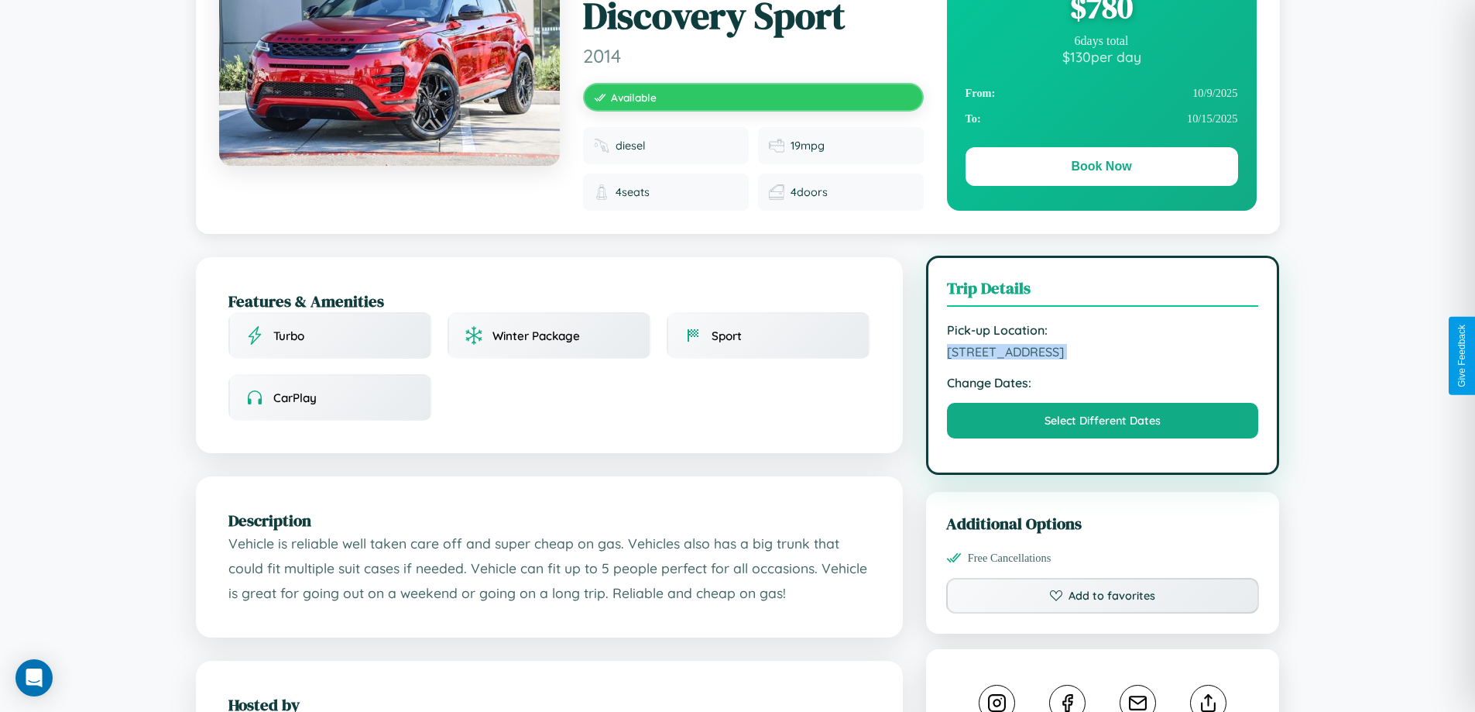
click at [1103, 354] on span "4519 Cedar Street Warsaw 29888 Poland" at bounding box center [1103, 351] width 312 height 15
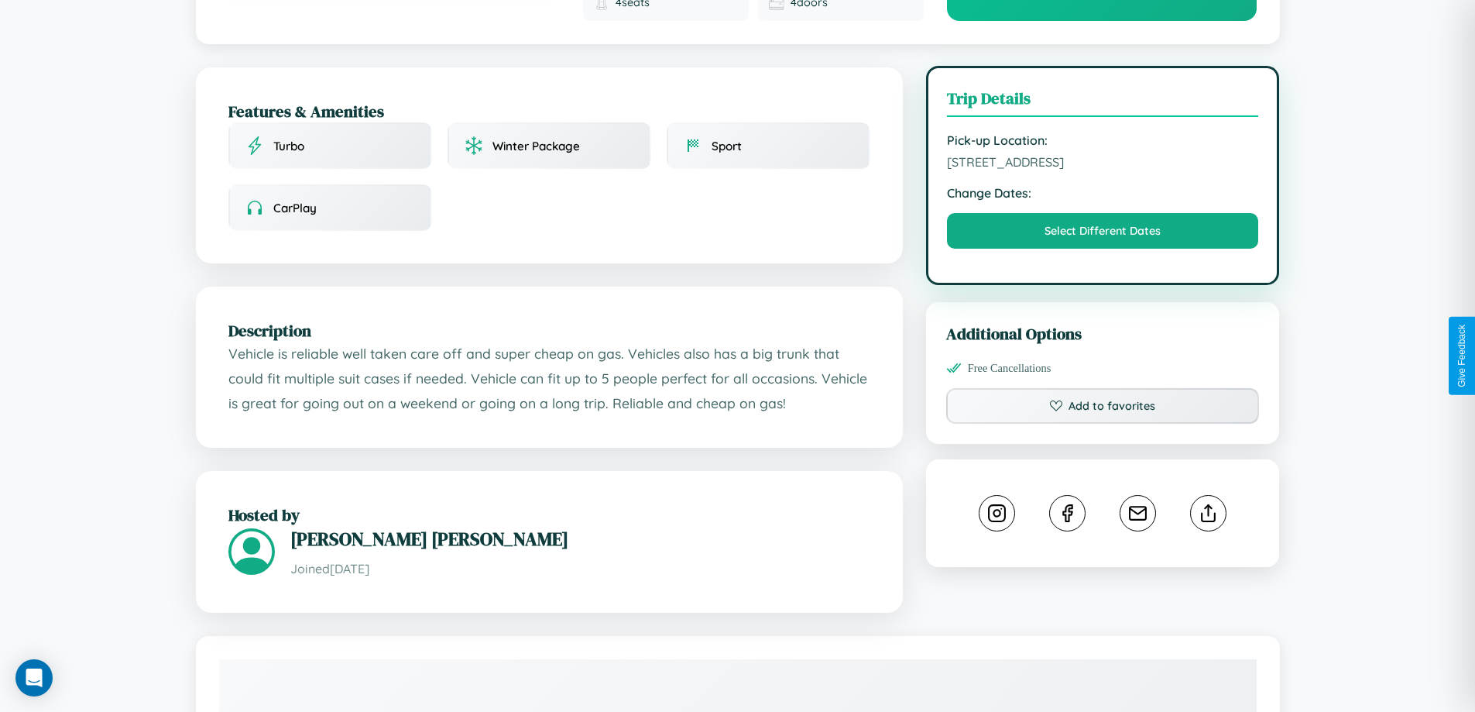
scroll to position [414, 0]
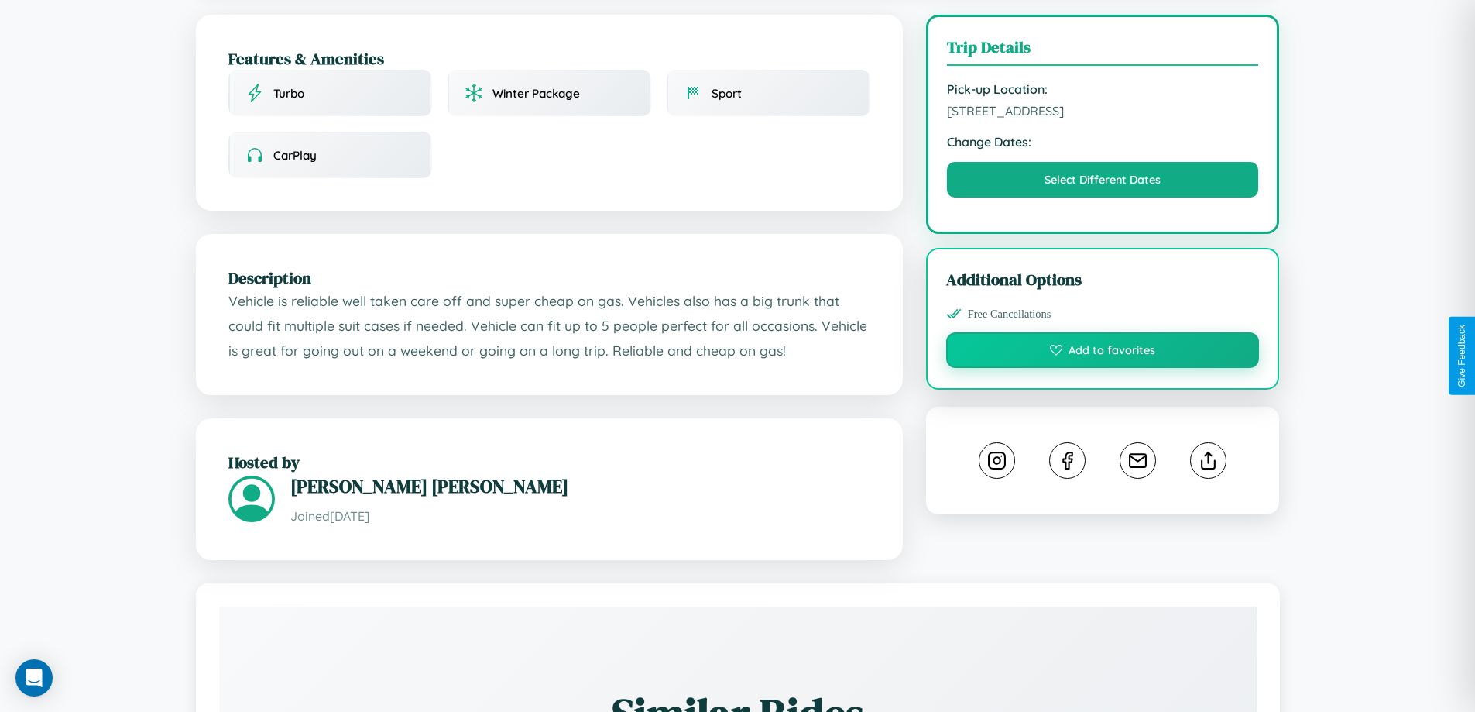
click at [1103, 352] on button "Add to favorites" at bounding box center [1103, 350] width 314 height 36
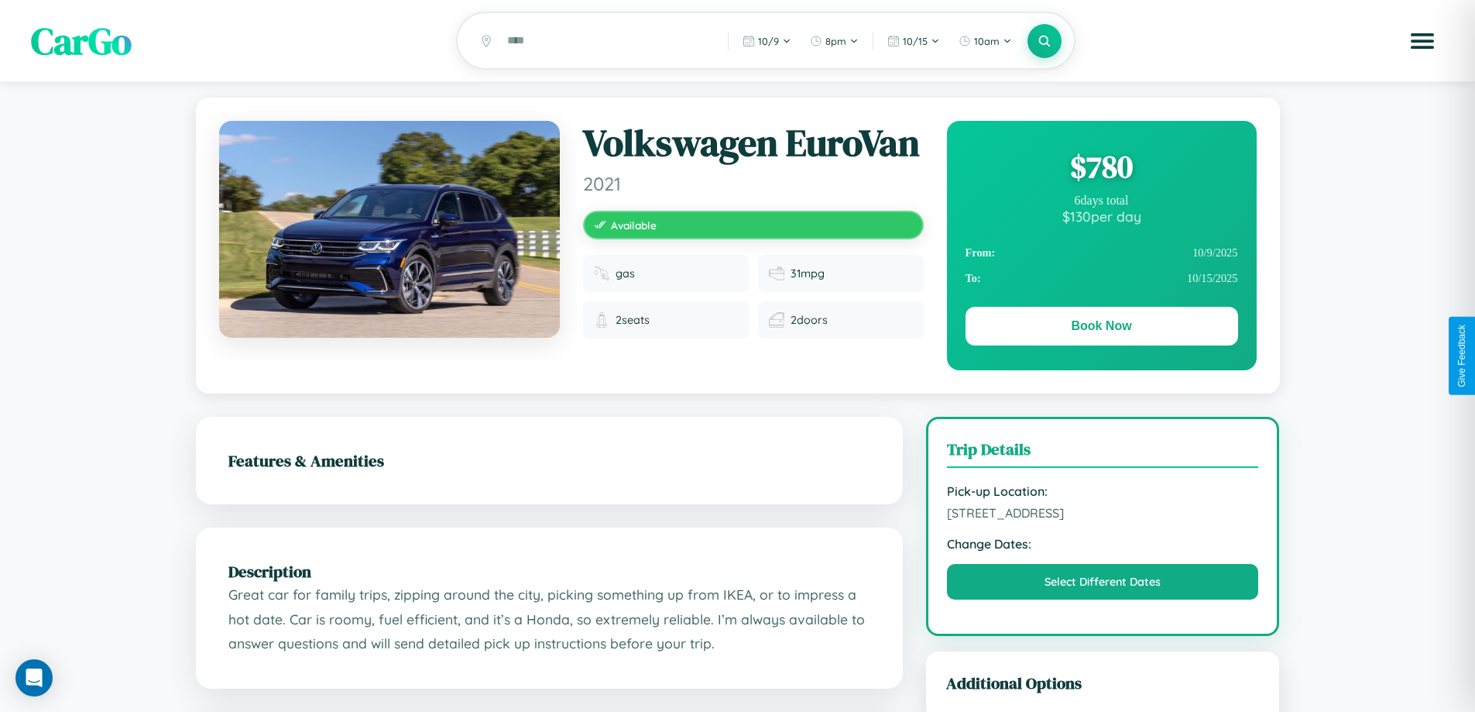
click at [1101, 169] on div "$ 780" at bounding box center [1101, 167] width 273 height 42
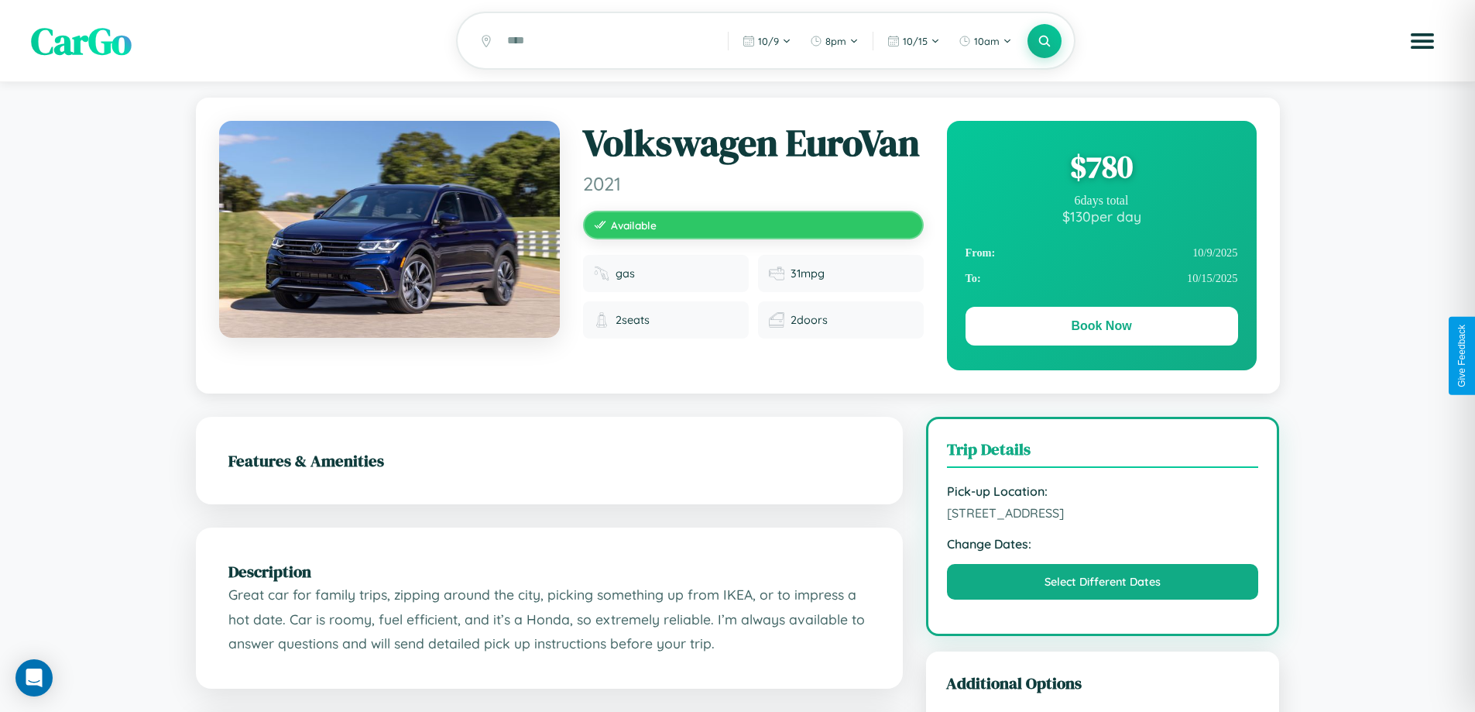
click at [1101, 169] on div "$ 780" at bounding box center [1101, 167] width 273 height 42
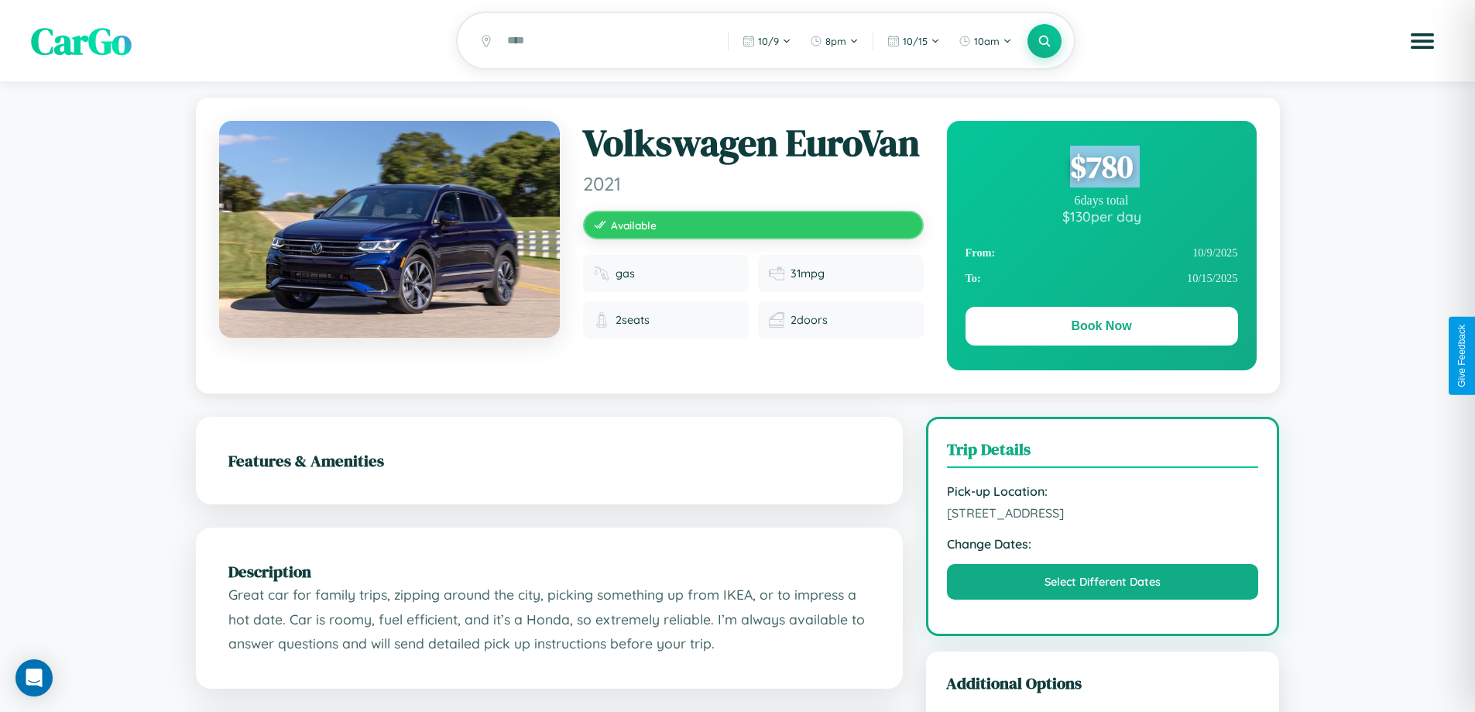
click at [1101, 169] on div "$ 780" at bounding box center [1101, 167] width 273 height 42
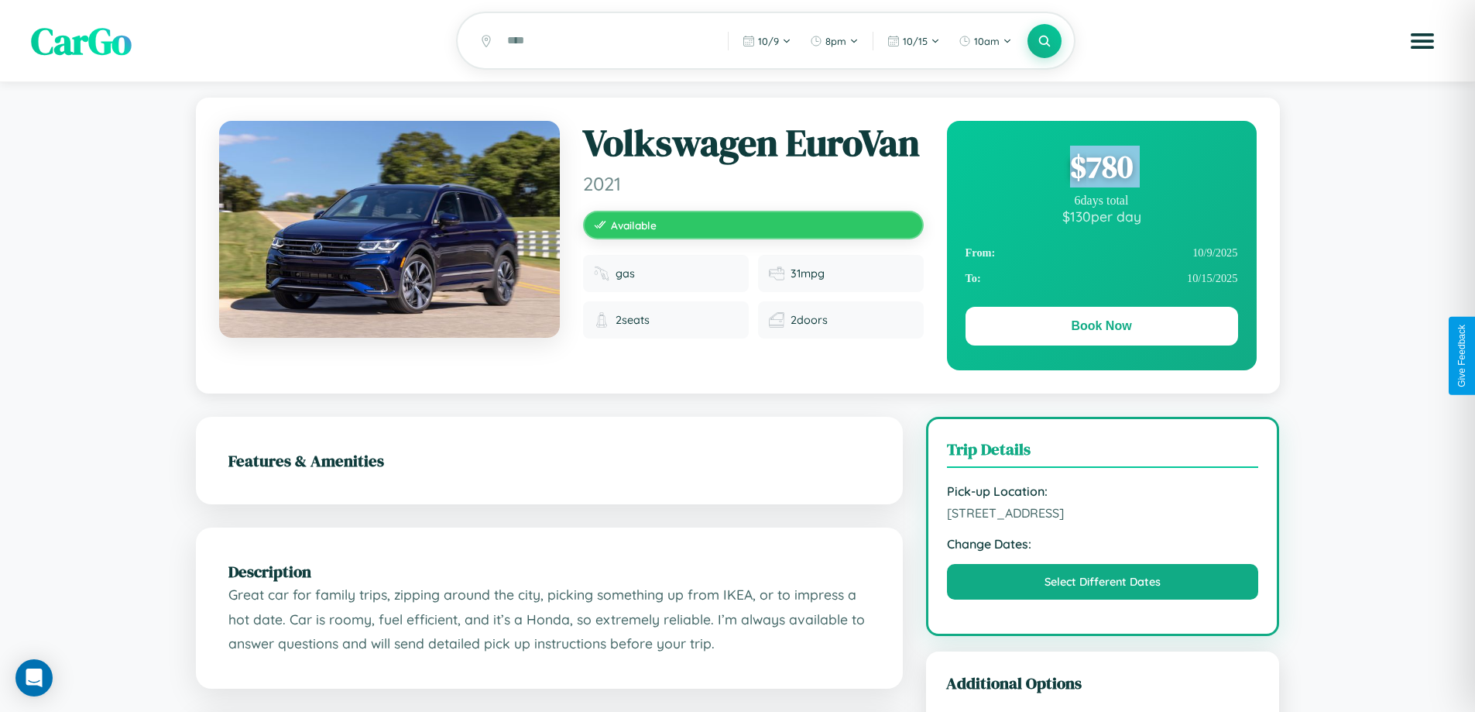
click at [1101, 169] on div "$ 780" at bounding box center [1101, 167] width 273 height 42
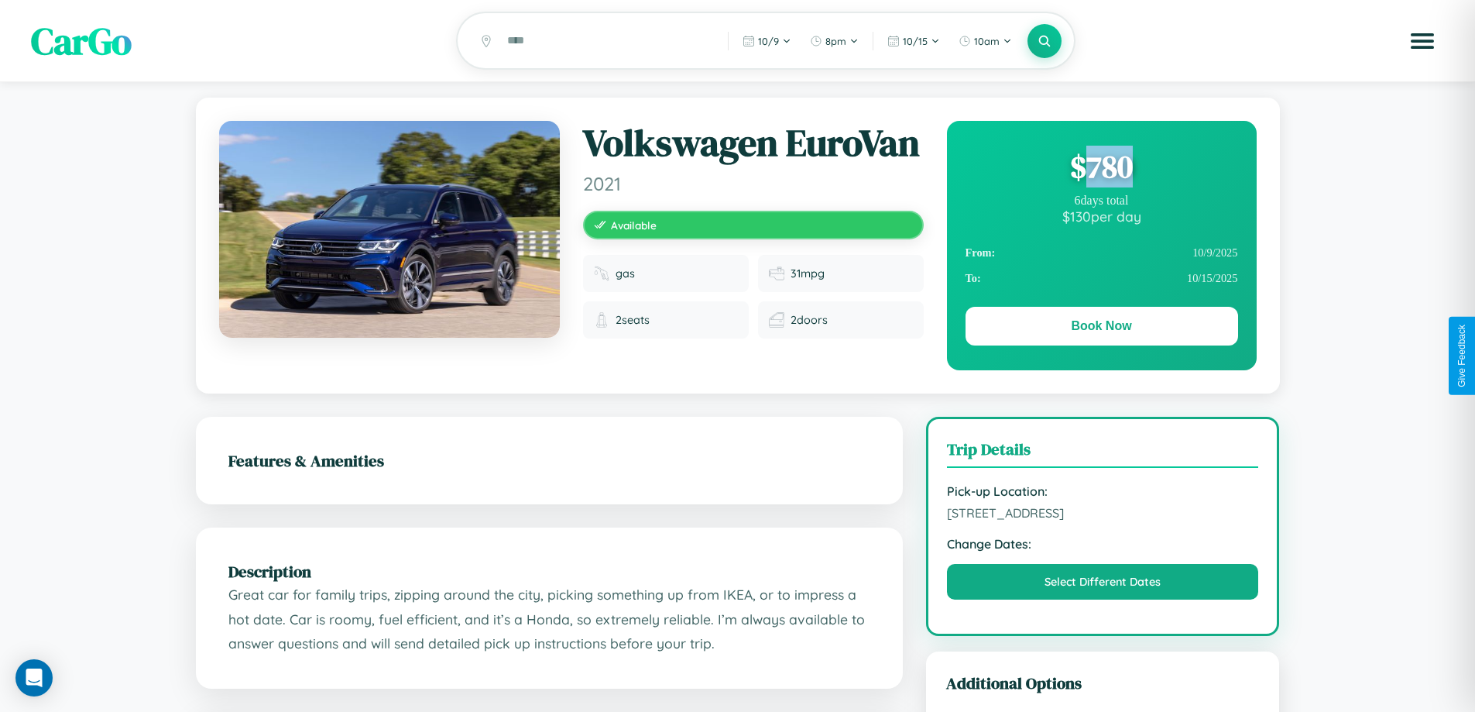
click at [1101, 169] on div "$ 780" at bounding box center [1101, 167] width 273 height 42
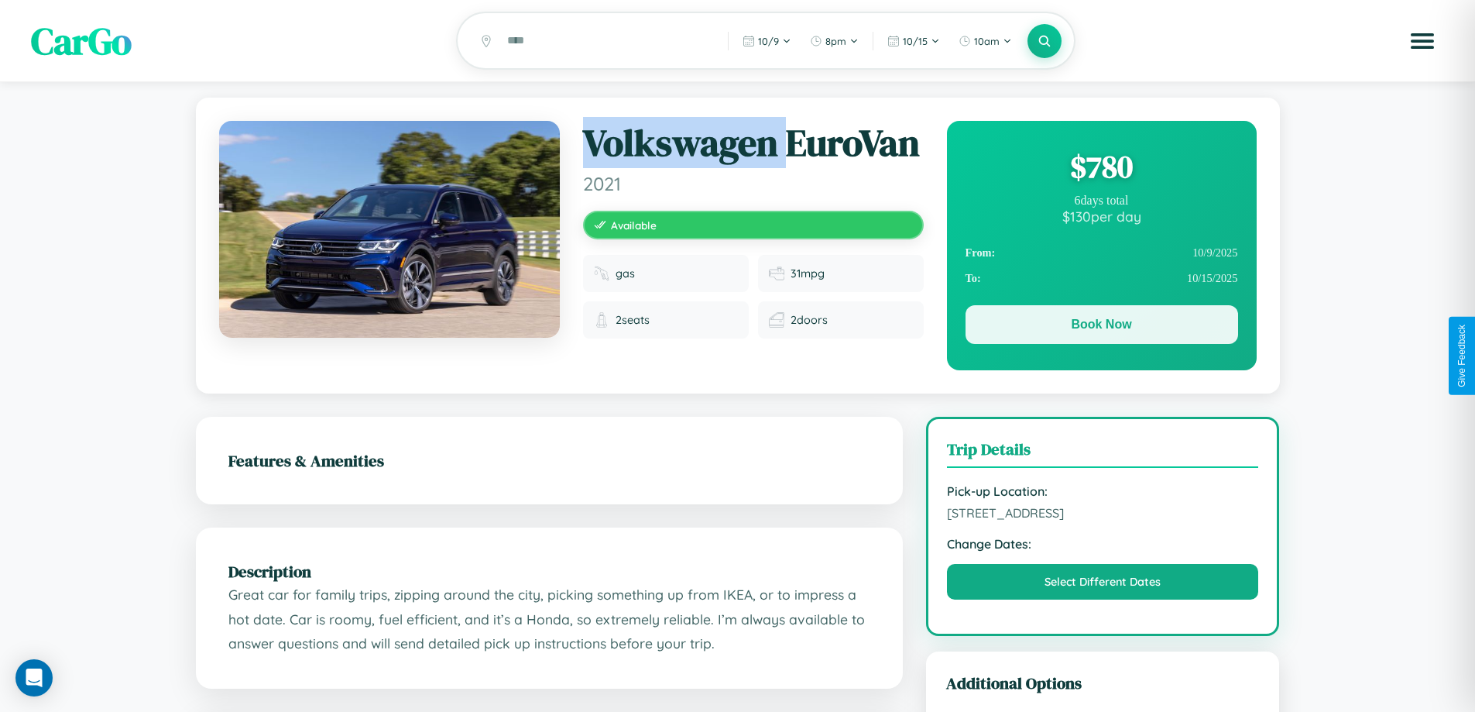
click at [1101, 327] on button "Book Now" at bounding box center [1101, 324] width 273 height 39
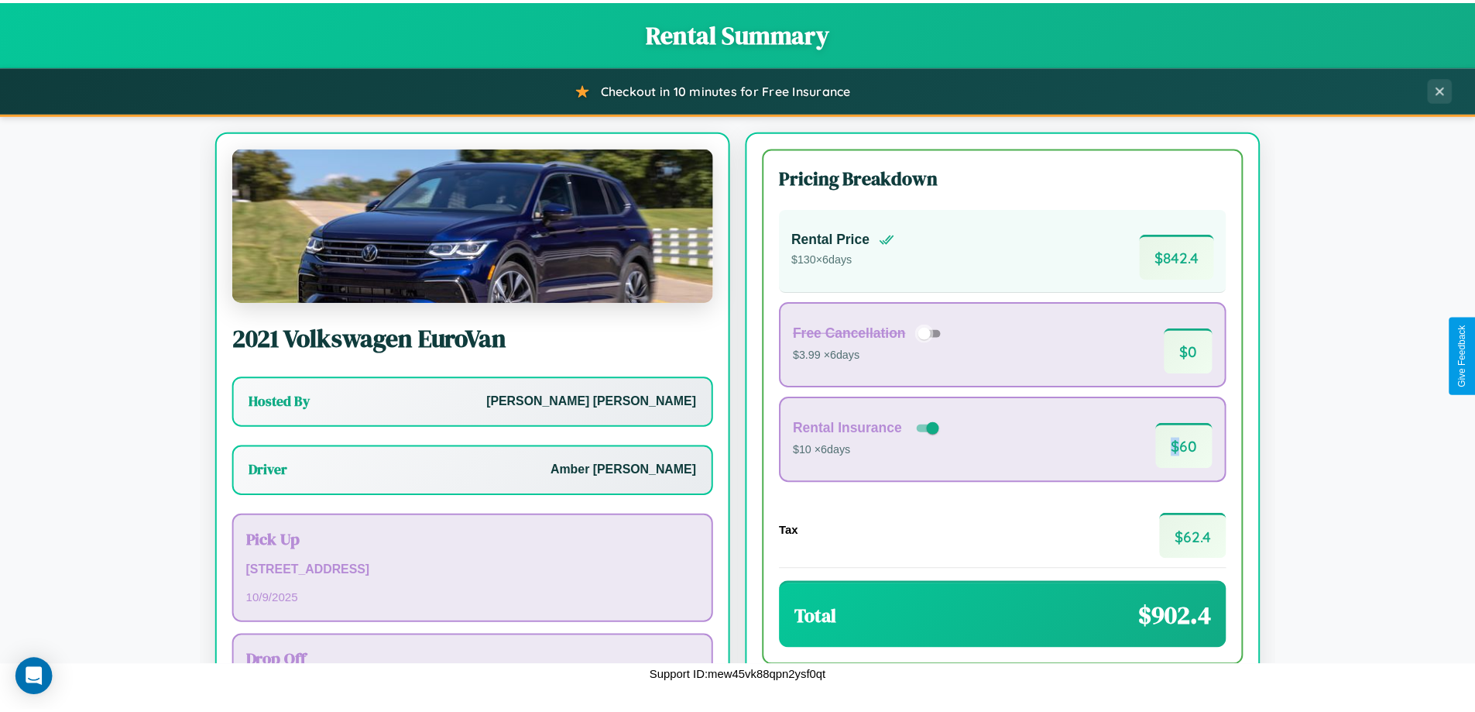
scroll to position [111, 0]
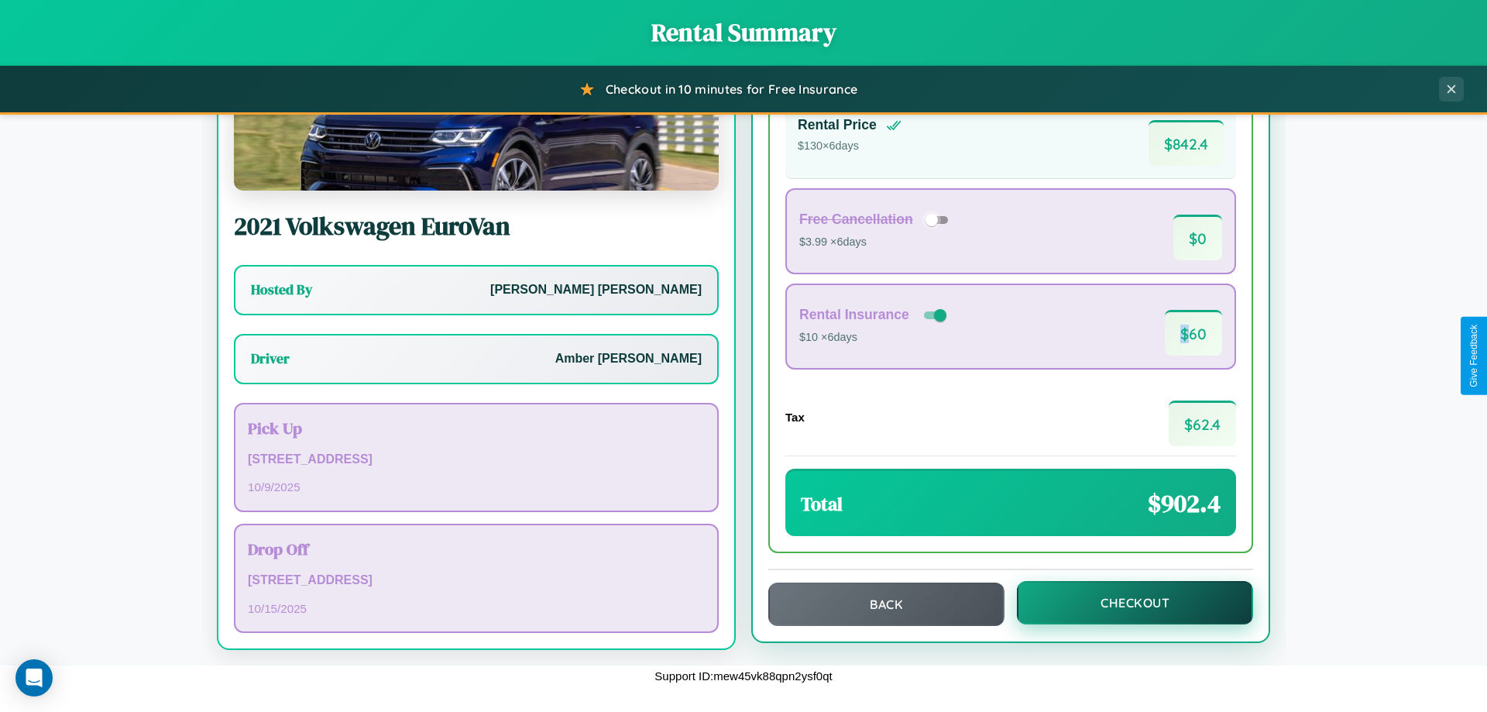
click at [1124, 602] on button "Checkout" at bounding box center [1135, 602] width 236 height 43
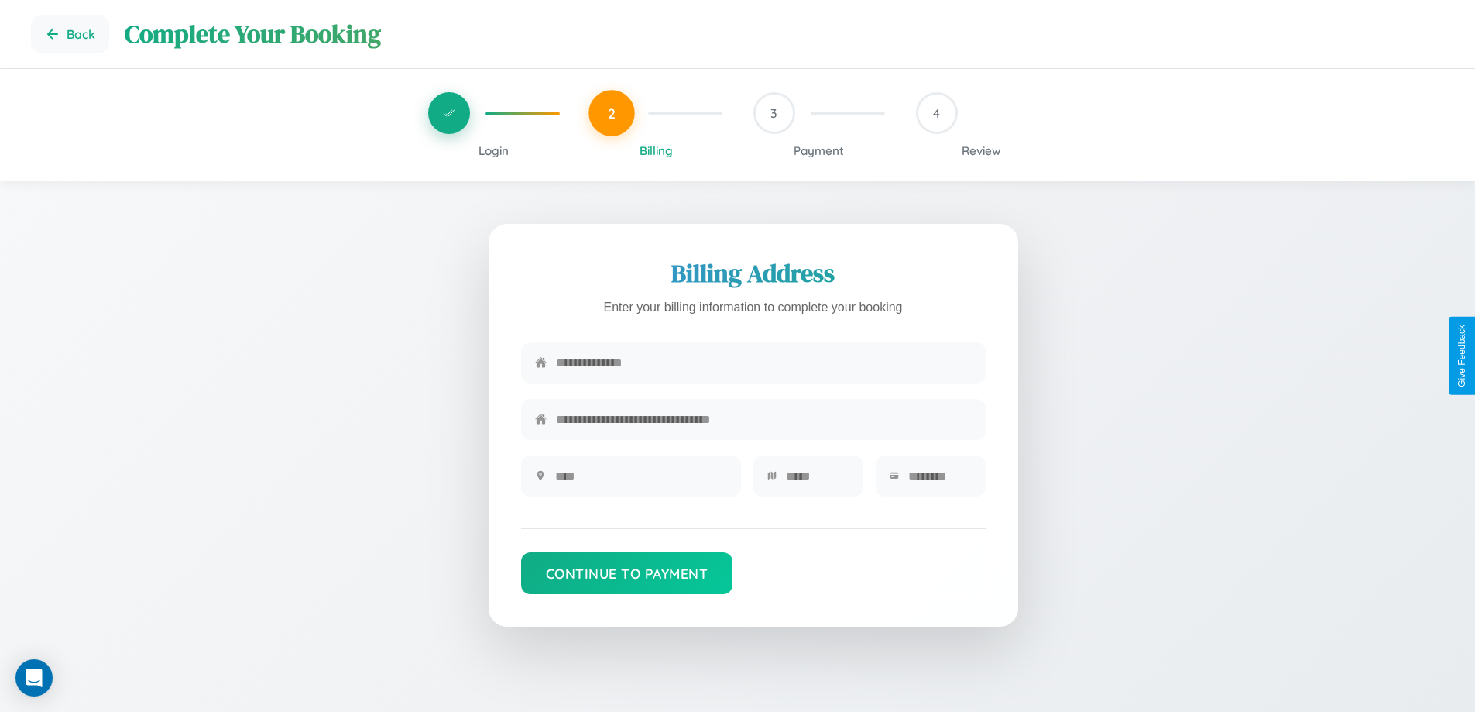
click at [763, 363] on input "text" at bounding box center [764, 363] width 416 height 38
type input "**********"
click at [640, 481] on input "text" at bounding box center [641, 476] width 172 height 38
type input "********"
click at [817, 481] on input "text" at bounding box center [817, 476] width 63 height 38
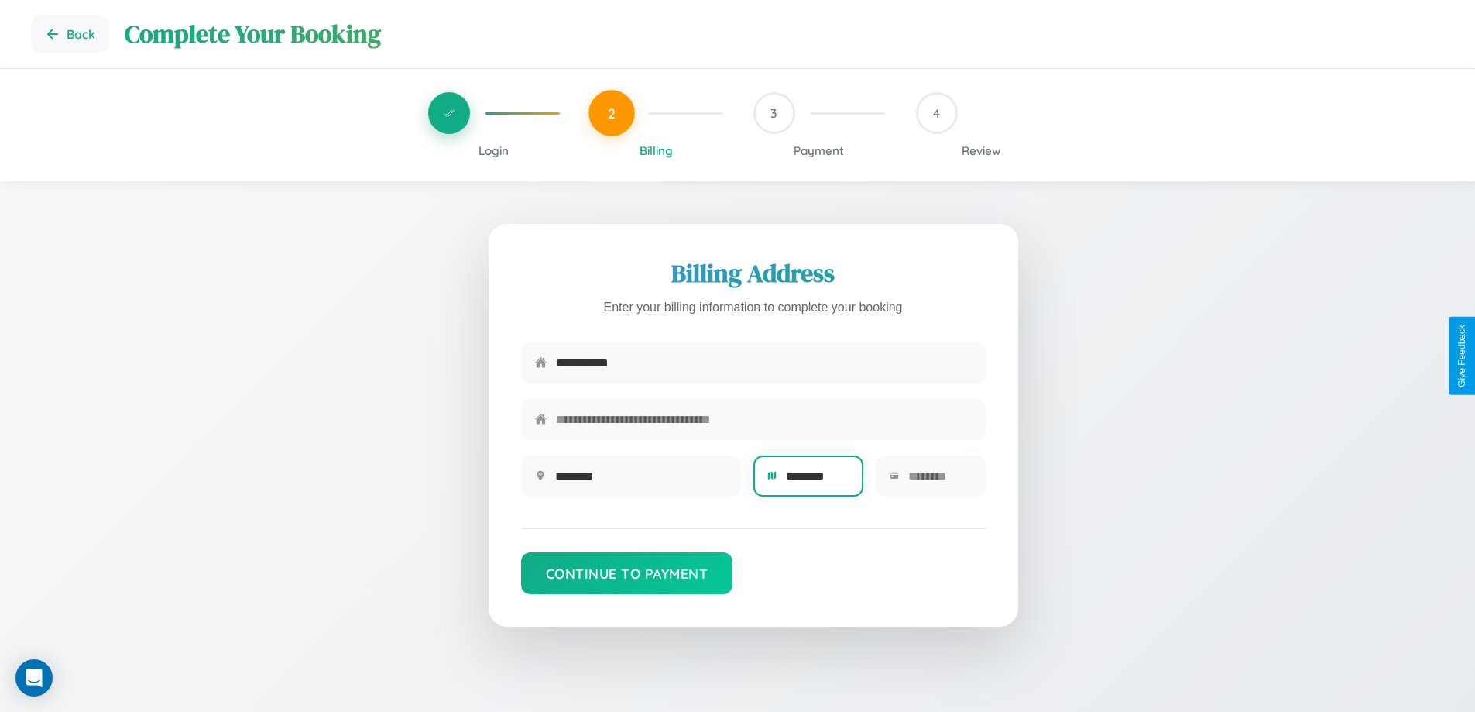
type input "********"
click at [939, 481] on input "text" at bounding box center [939, 476] width 63 height 38
type input "*****"
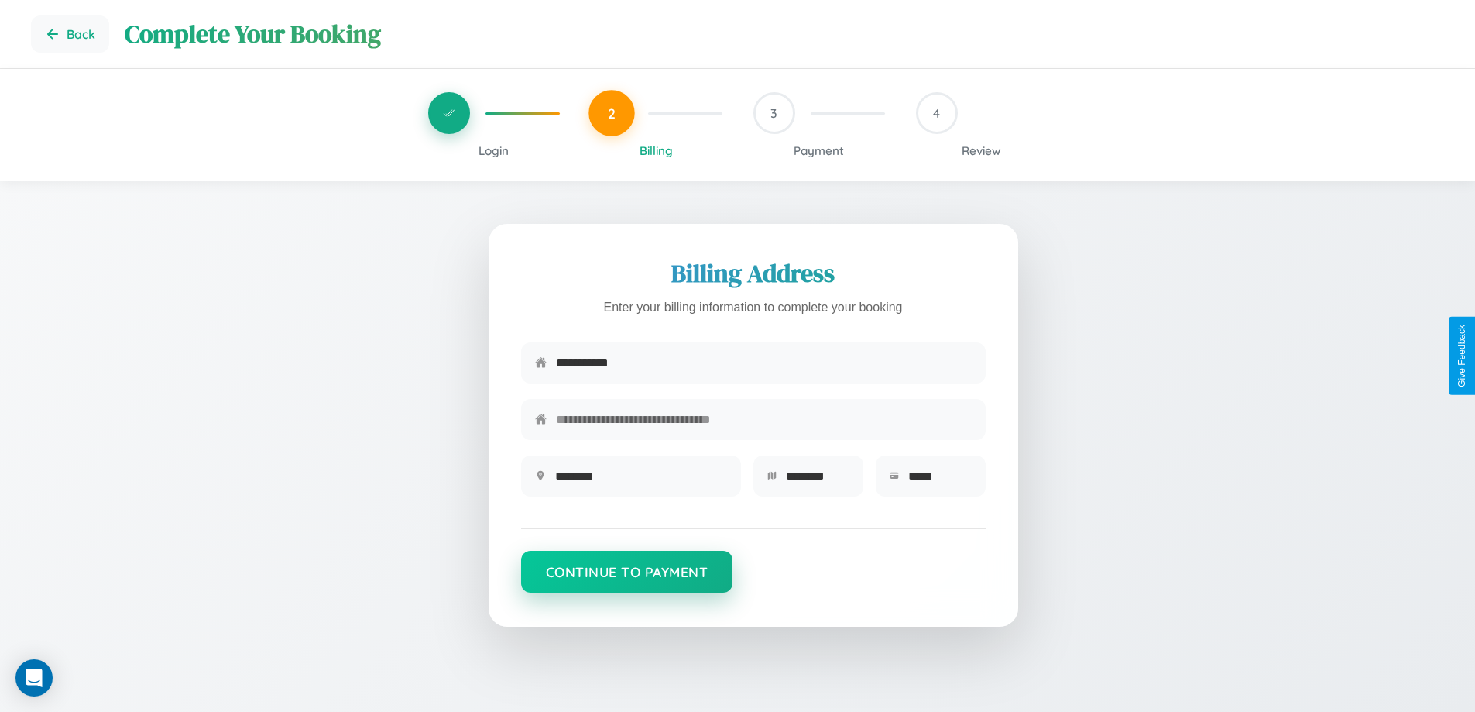
click at [626, 579] on button "Continue to Payment" at bounding box center [627, 571] width 212 height 42
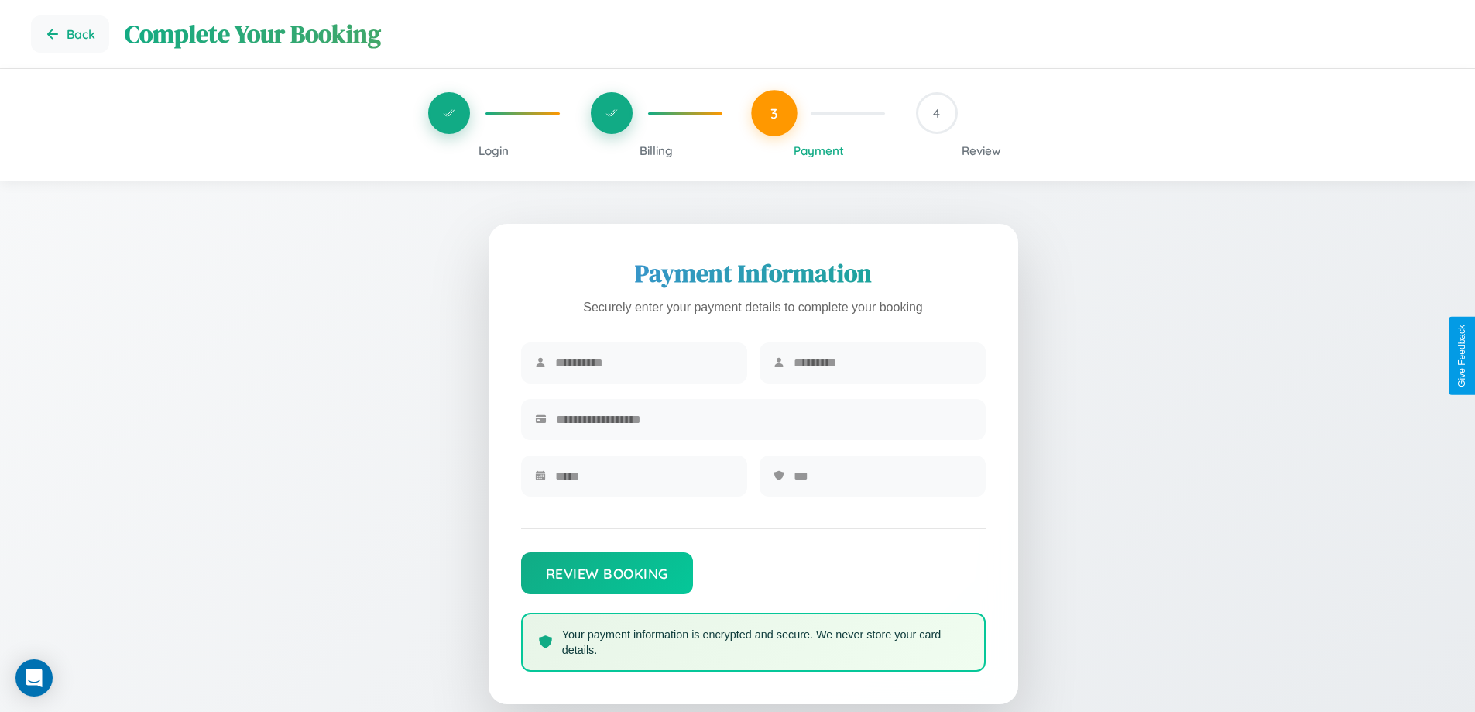
click at [643, 363] on input "text" at bounding box center [644, 363] width 178 height 38
type input "*****"
click at [882, 363] on input "text" at bounding box center [883, 363] width 178 height 38
type input "******"
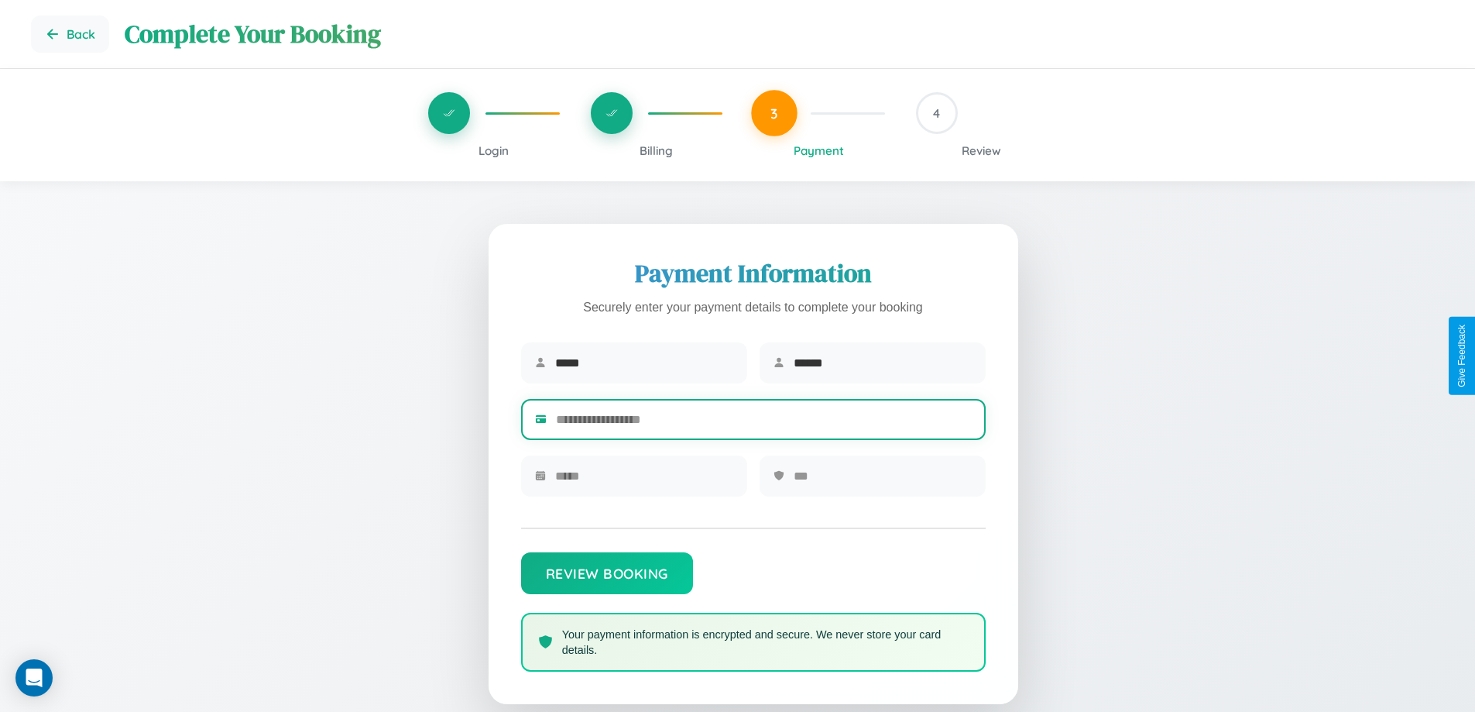
click at [763, 422] on input "text" at bounding box center [764, 419] width 416 height 38
type input "**********"
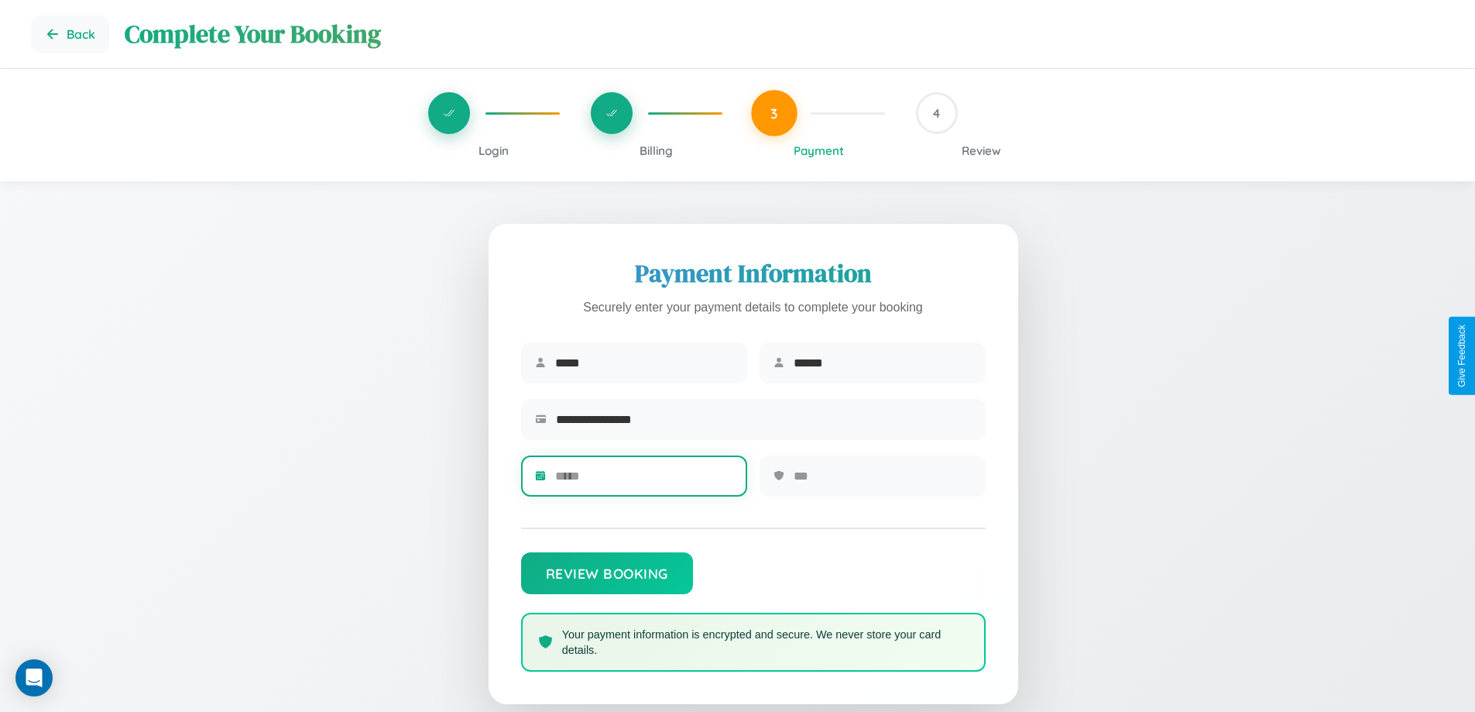
click at [643, 481] on input "text" at bounding box center [644, 476] width 178 height 38
type input "*****"
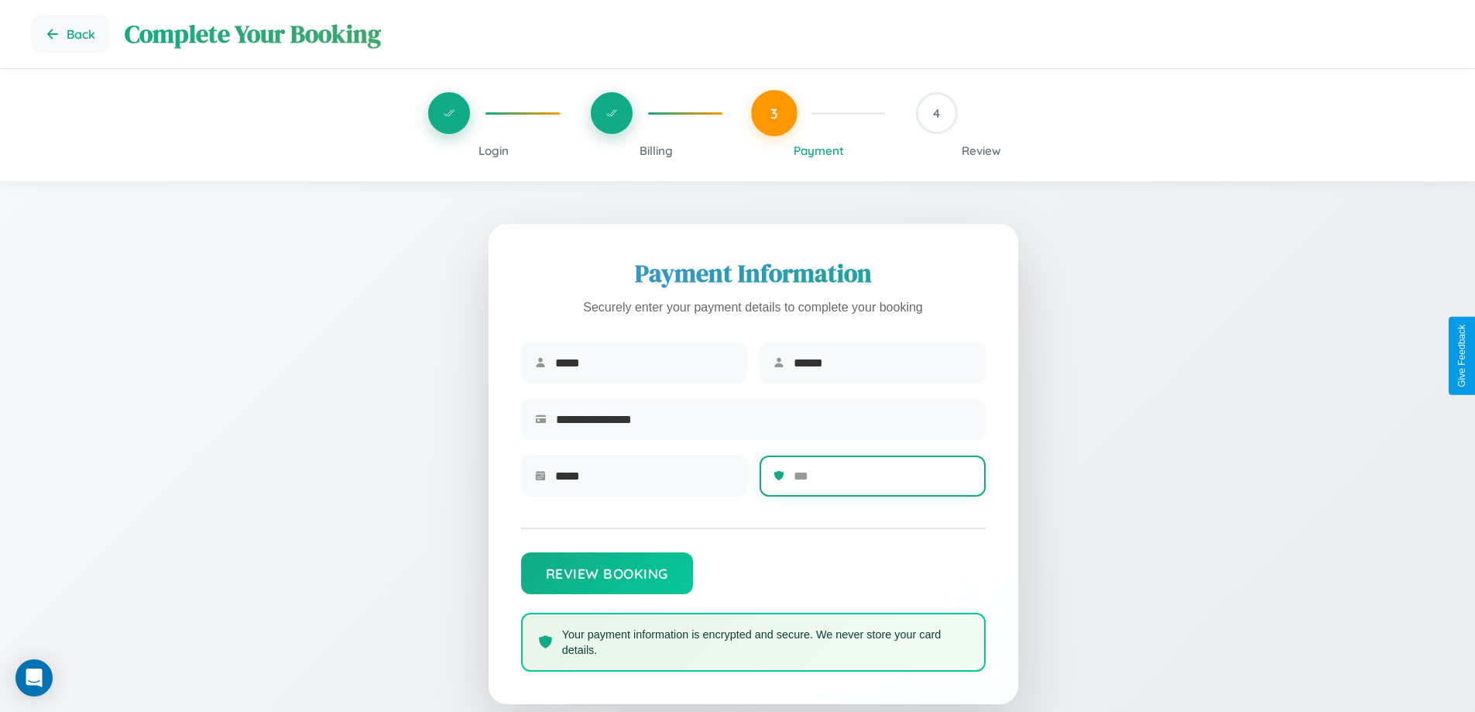
click at [882, 481] on input "text" at bounding box center [883, 476] width 178 height 38
type input "***"
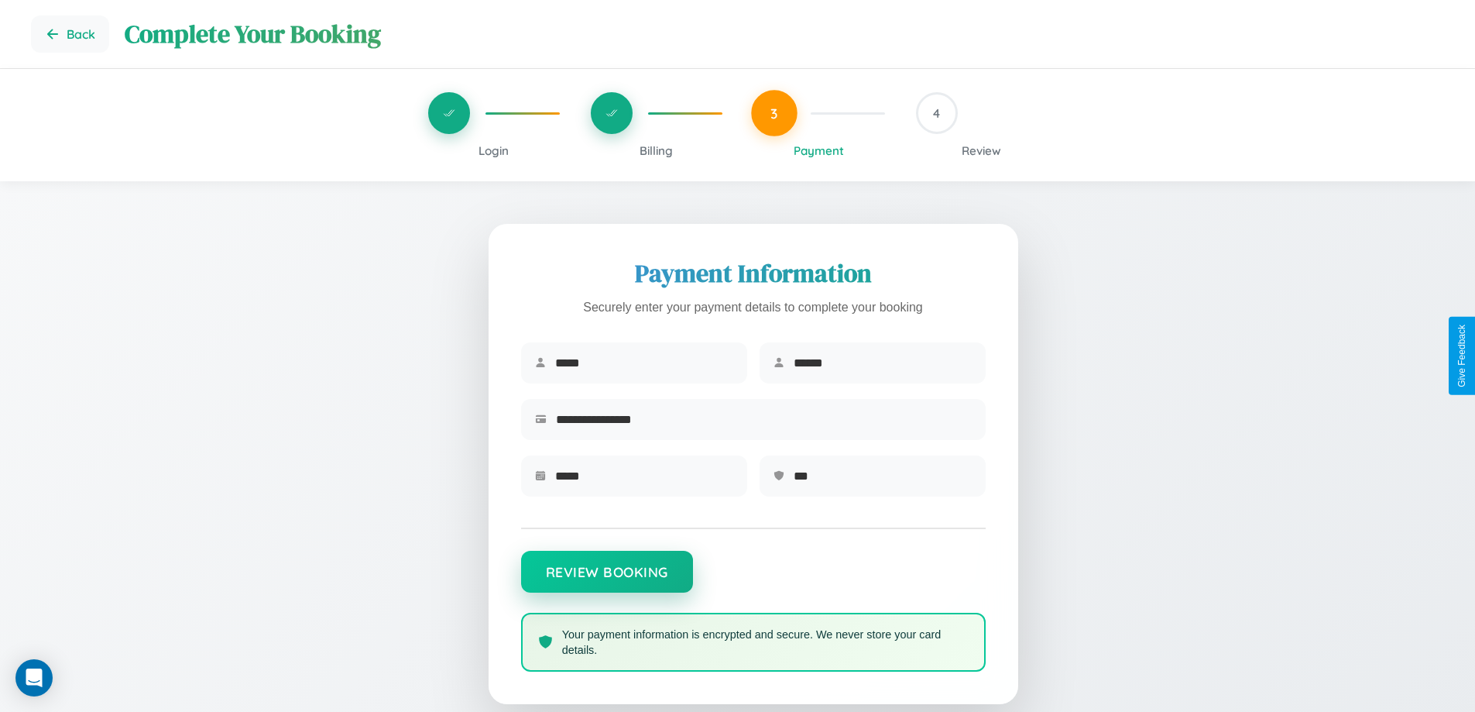
click at [606, 579] on button "Review Booking" at bounding box center [607, 571] width 172 height 42
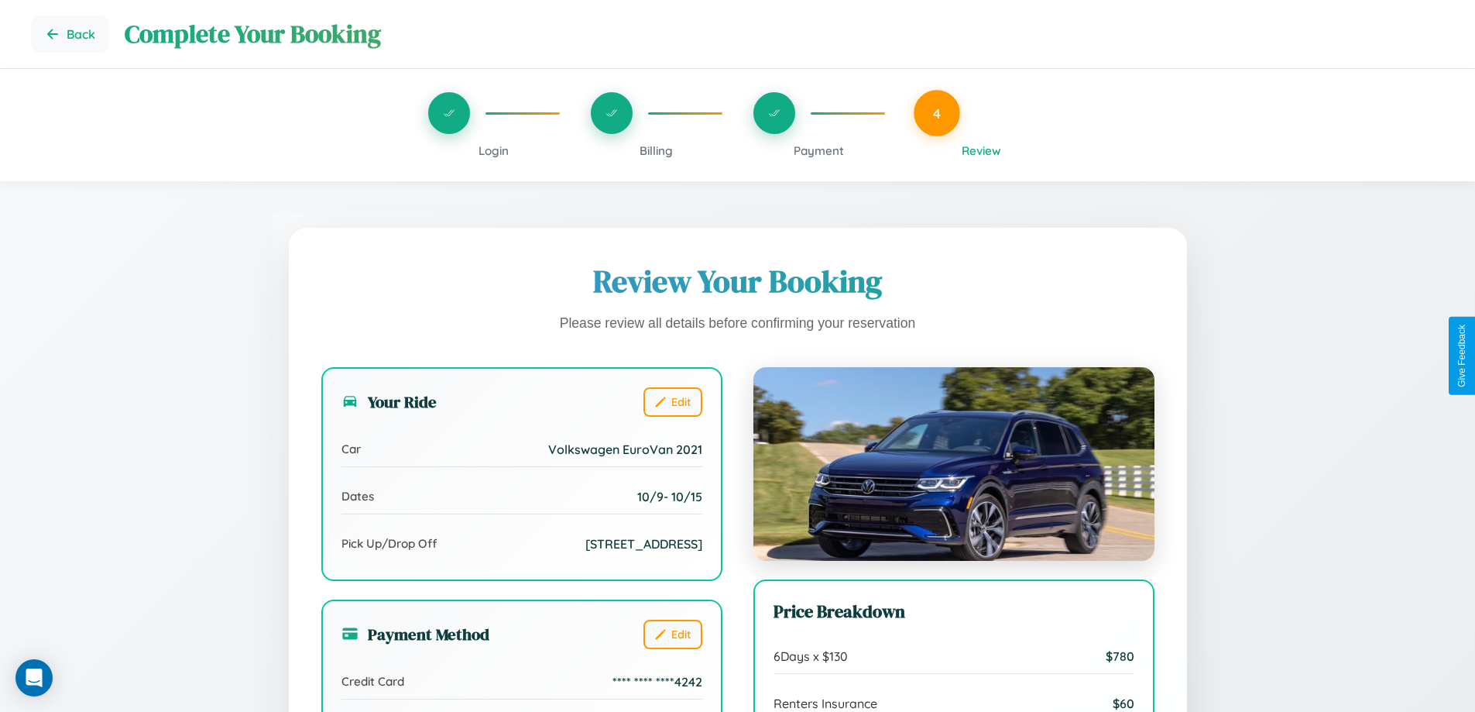
click at [818, 150] on span "Payment" at bounding box center [819, 150] width 50 height 15
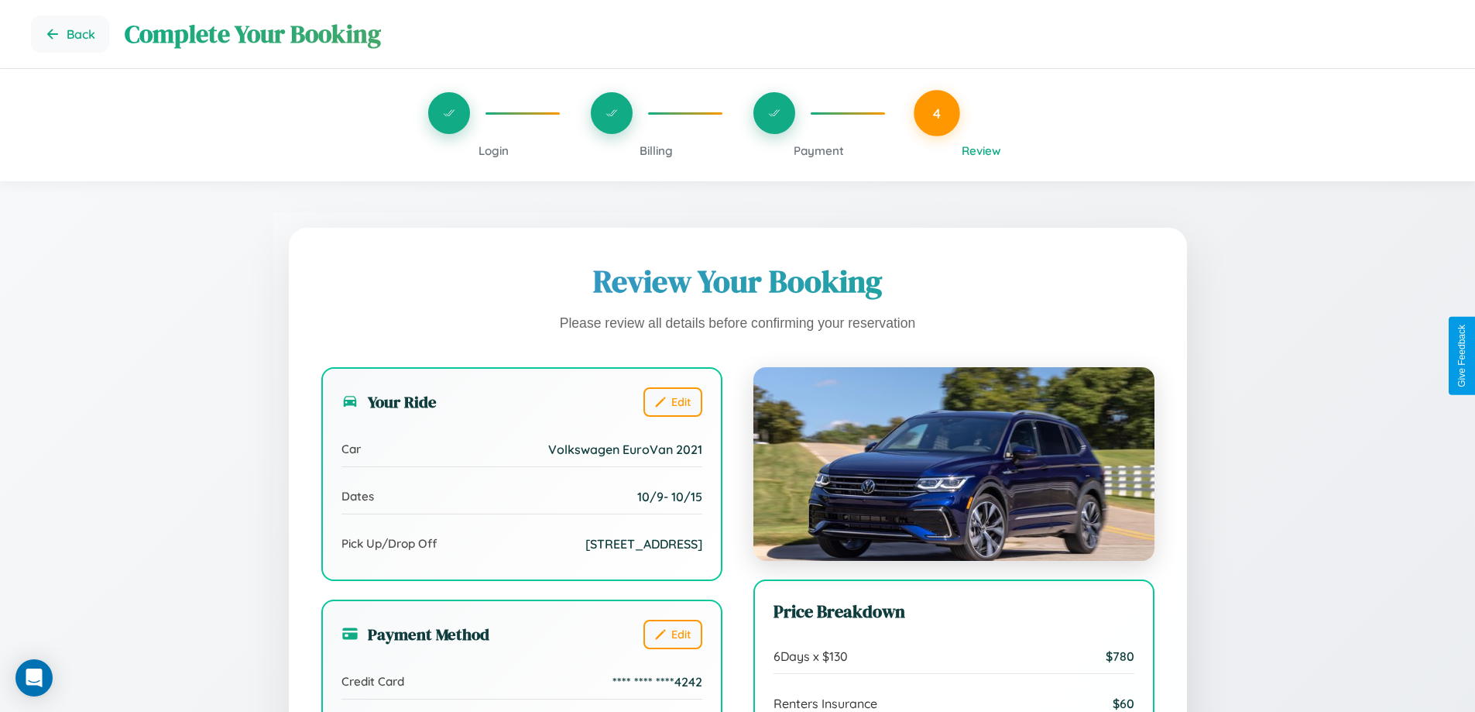
click at [818, 150] on span "Payment" at bounding box center [819, 150] width 50 height 15
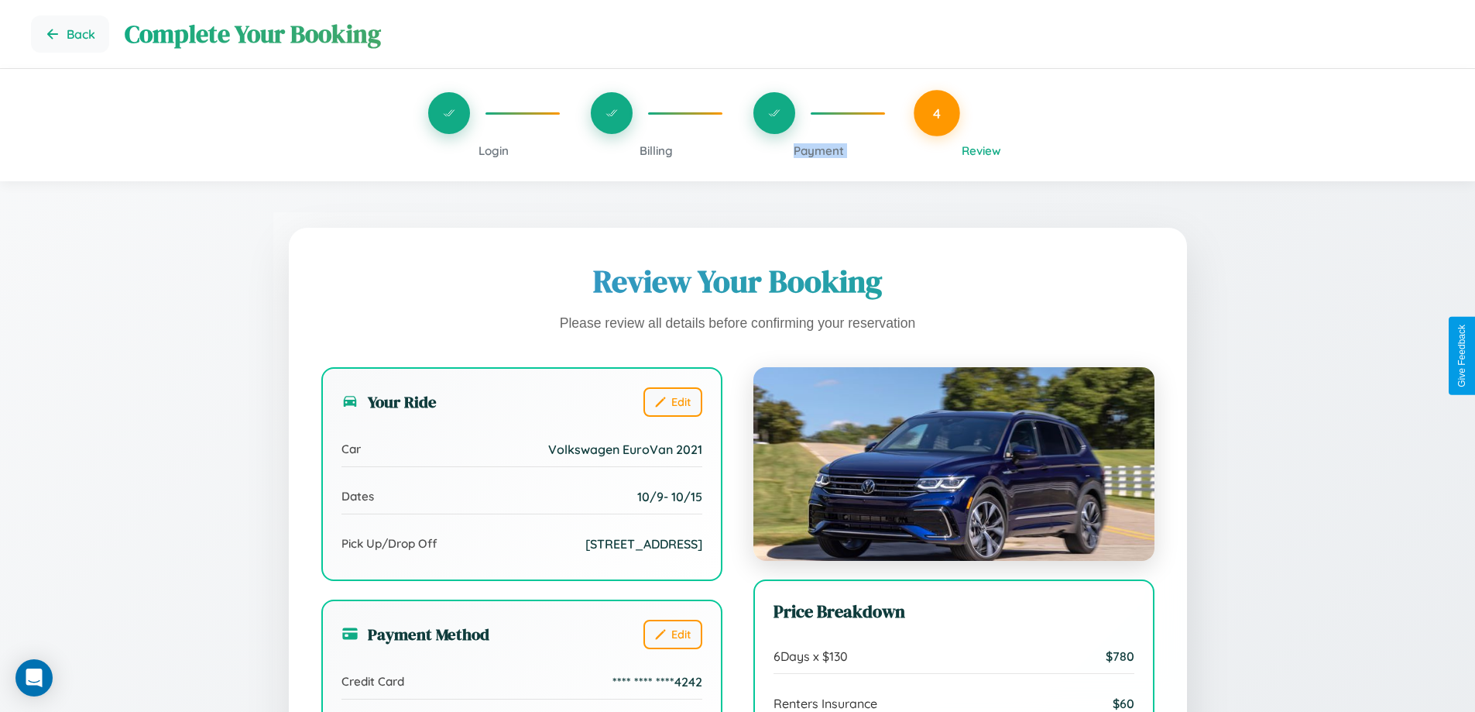
click at [818, 150] on span "Payment" at bounding box center [819, 150] width 50 height 15
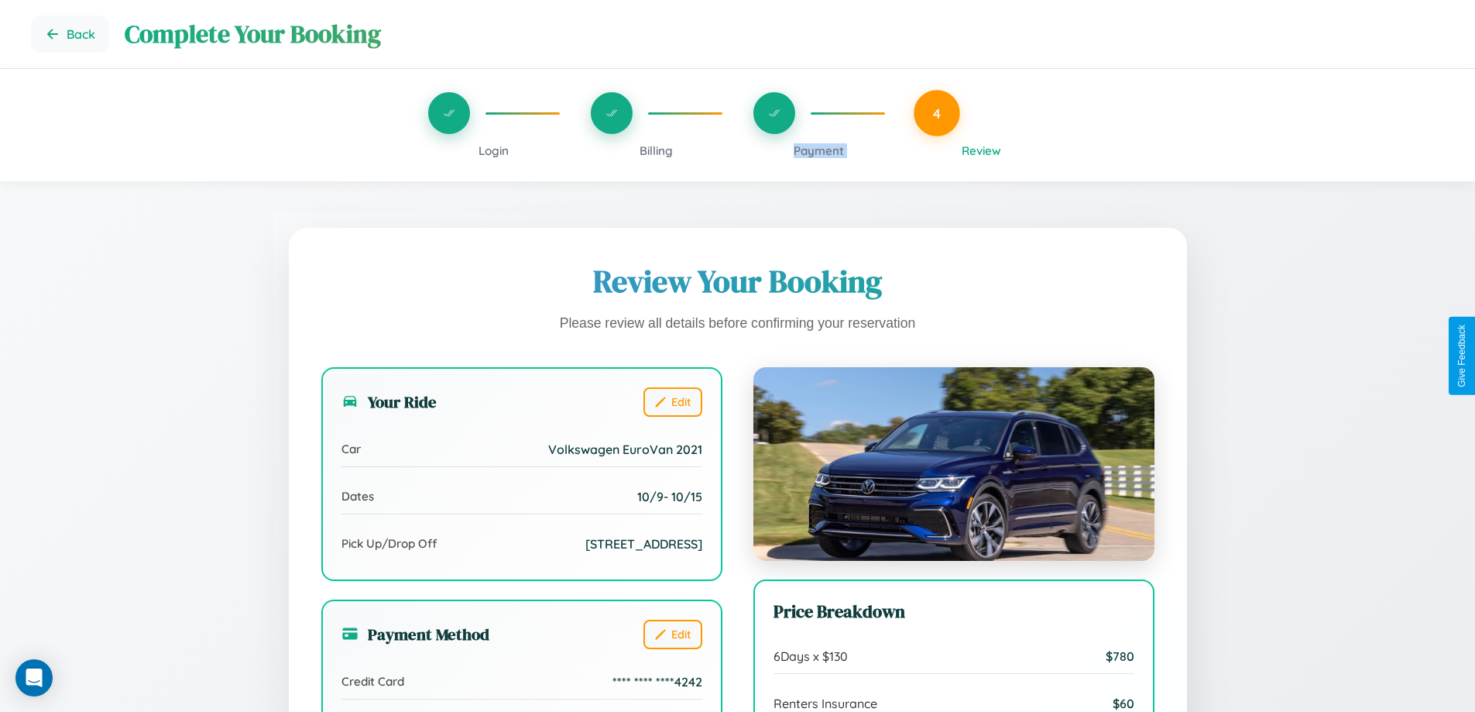
click at [818, 150] on span "Payment" at bounding box center [819, 150] width 50 height 15
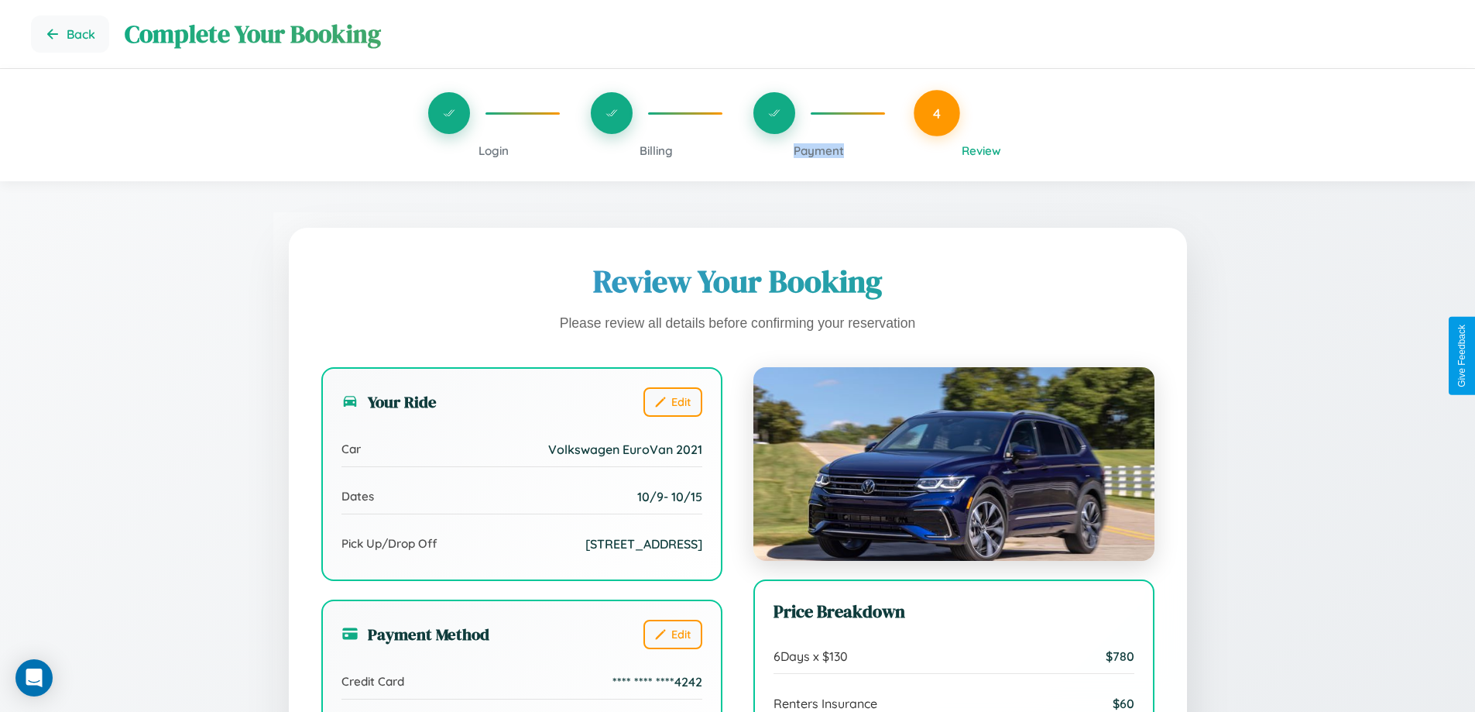
click at [818, 150] on span "Payment" at bounding box center [819, 150] width 50 height 15
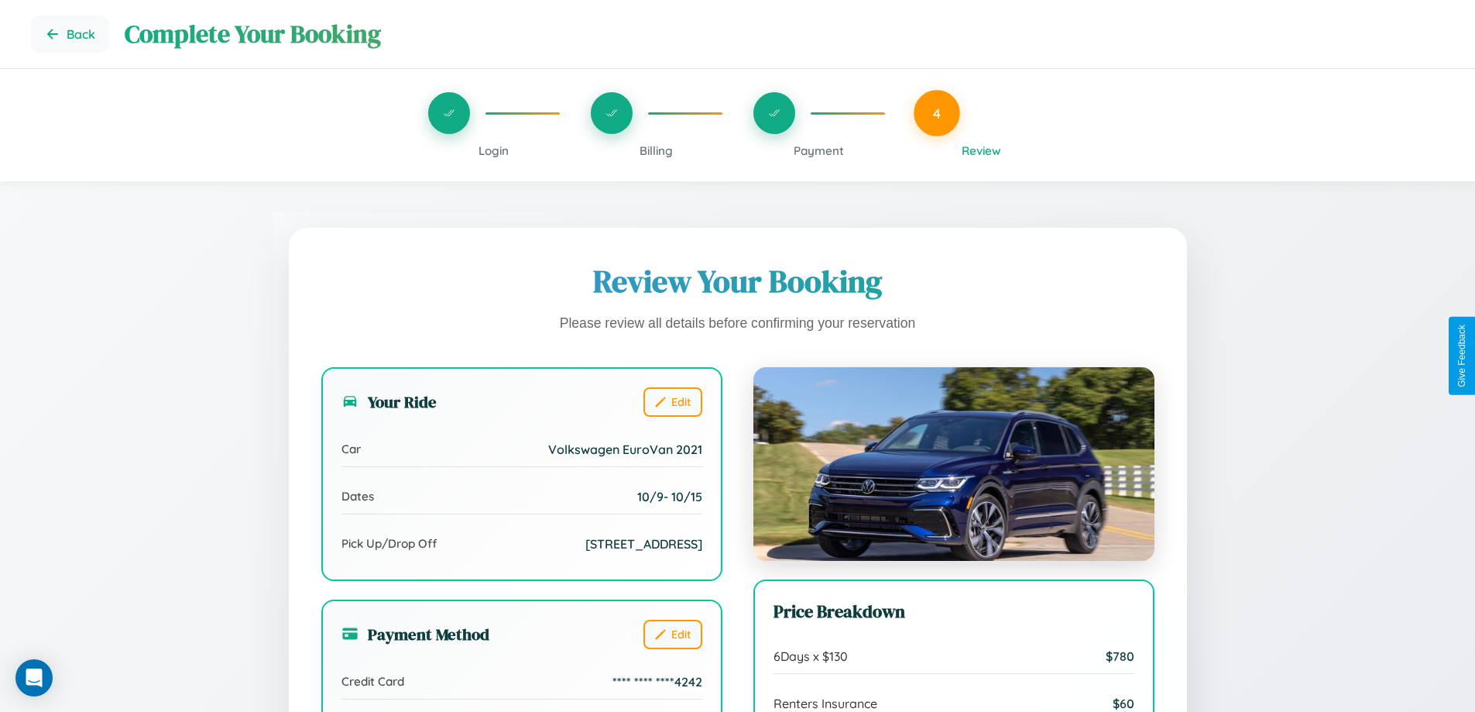
scroll to position [427, 0]
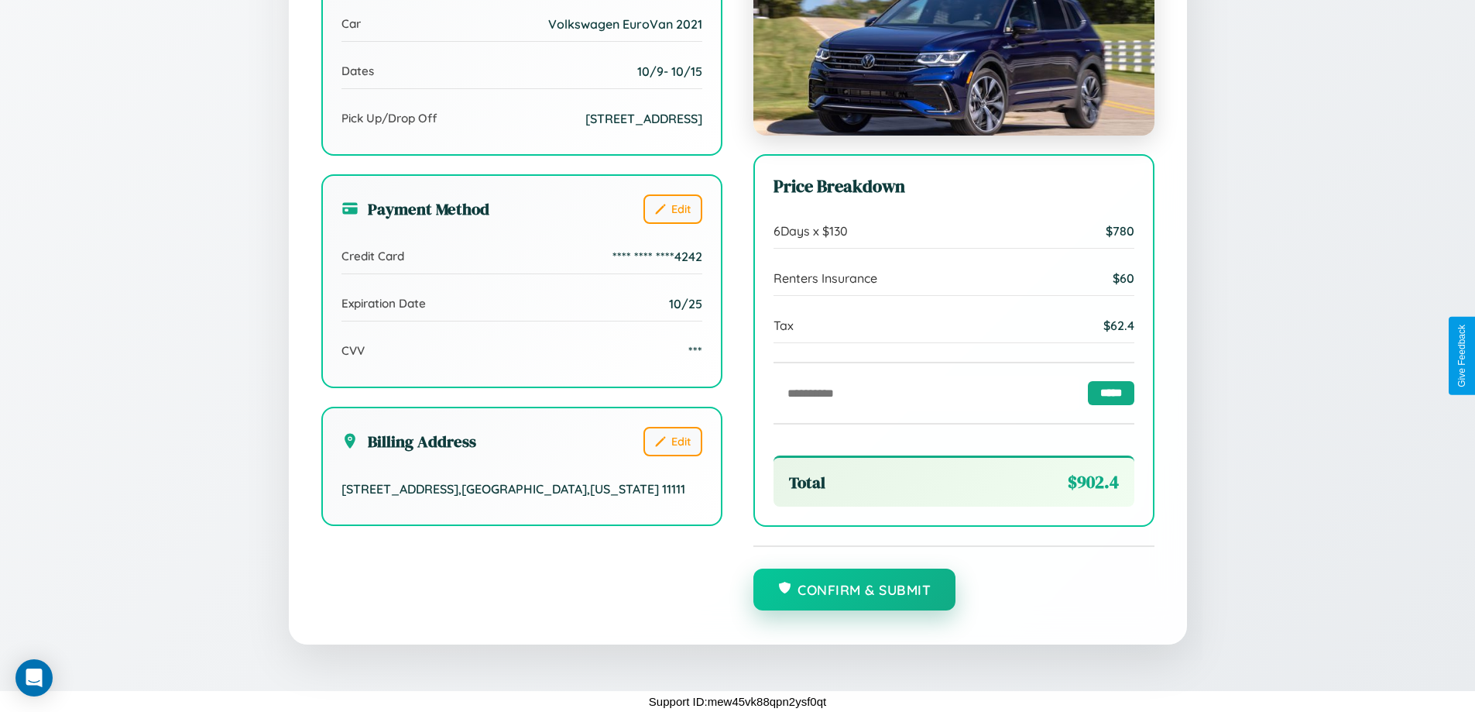
click at [854, 589] on button "Confirm & Submit" at bounding box center [854, 589] width 203 height 42
